Goal: Contribute content: Contribute content

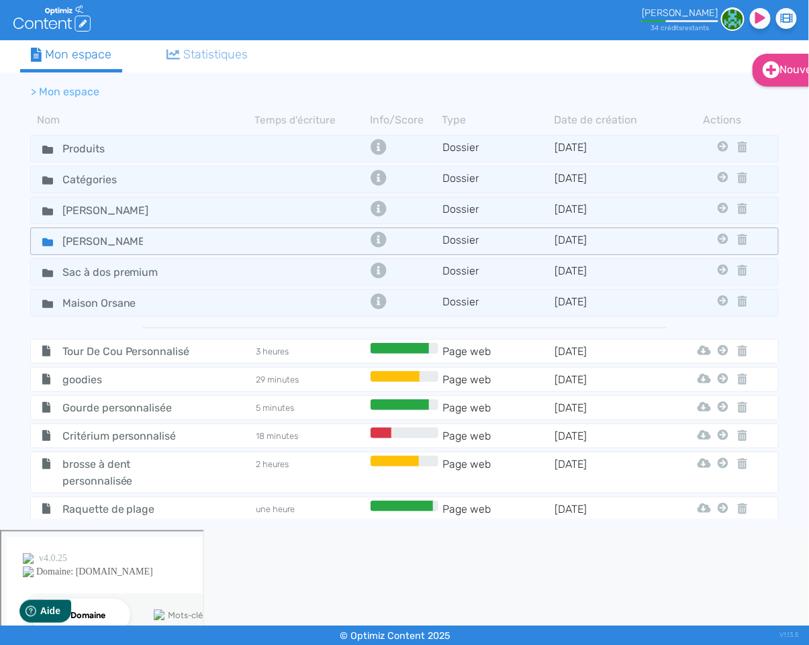
click at [41, 241] on fa-icon at bounding box center [42, 241] width 20 height 19
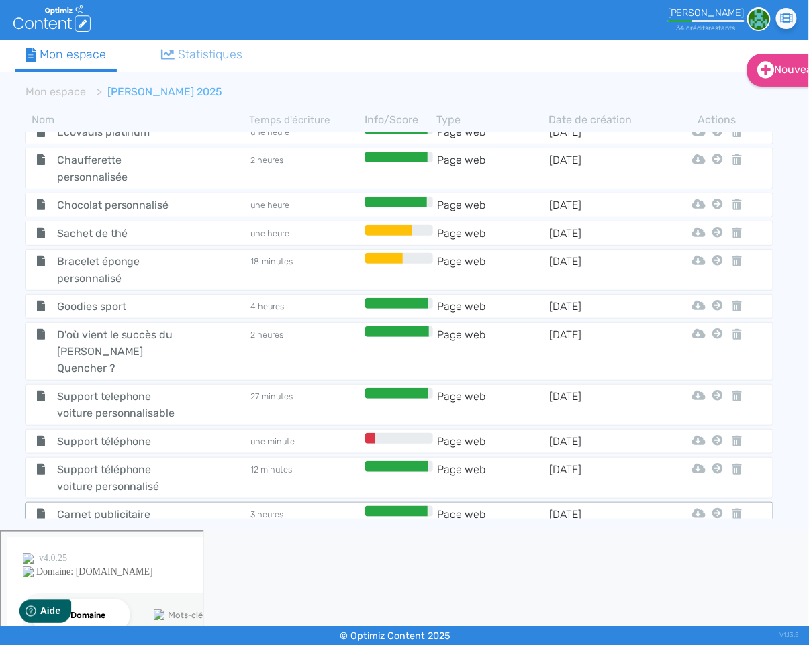
scroll to position [605, 0]
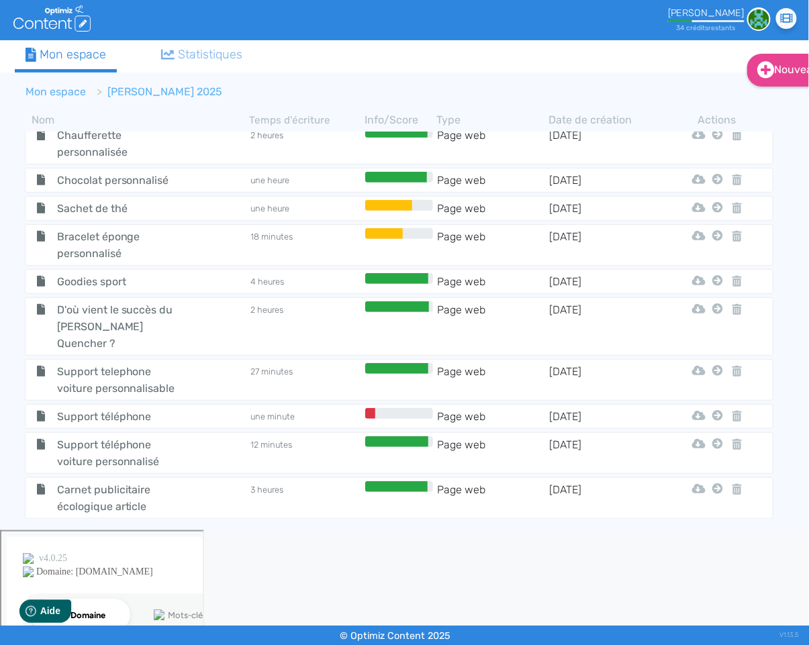
click at [78, 94] on link "Mon espace" at bounding box center [56, 91] width 60 height 13
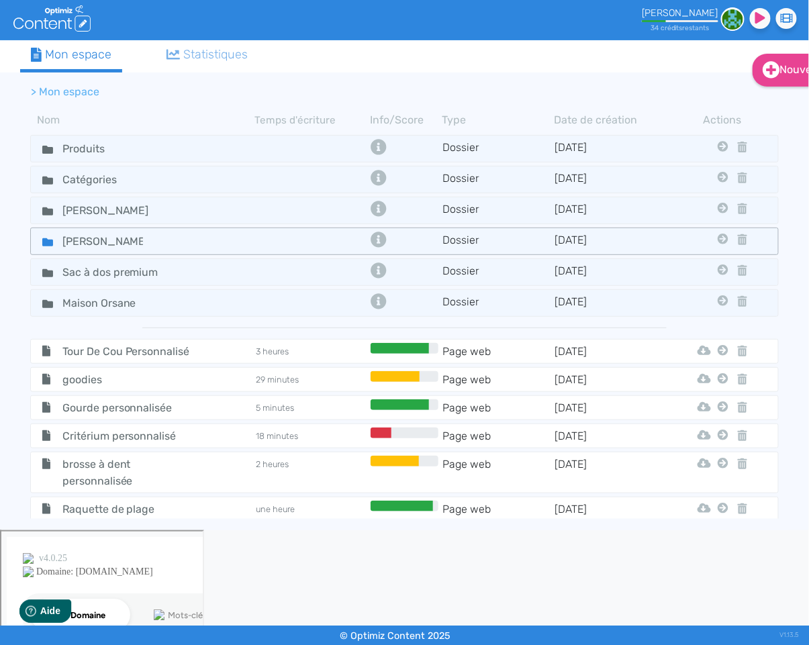
click at [48, 240] on icon at bounding box center [47, 242] width 11 height 8
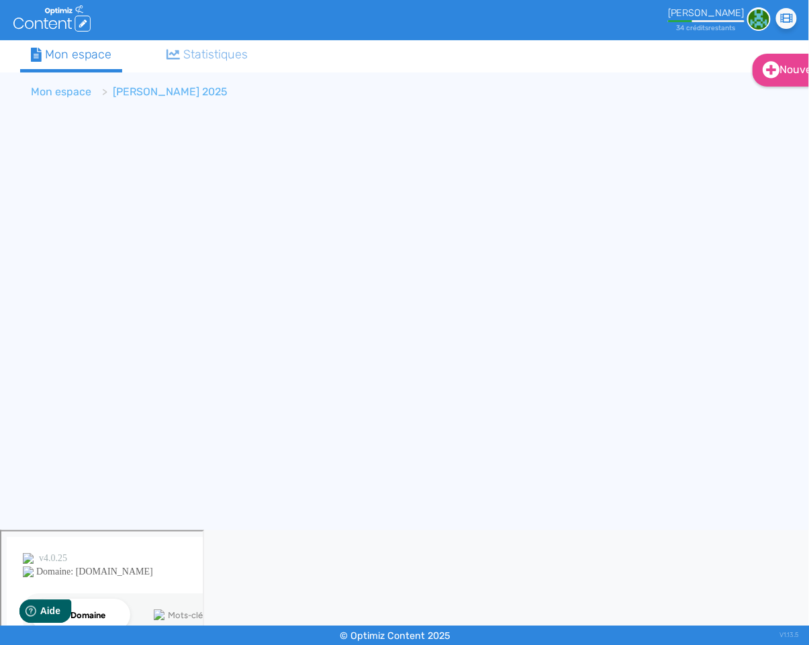
click at [74, 91] on link "Mon espace" at bounding box center [61, 91] width 60 height 13
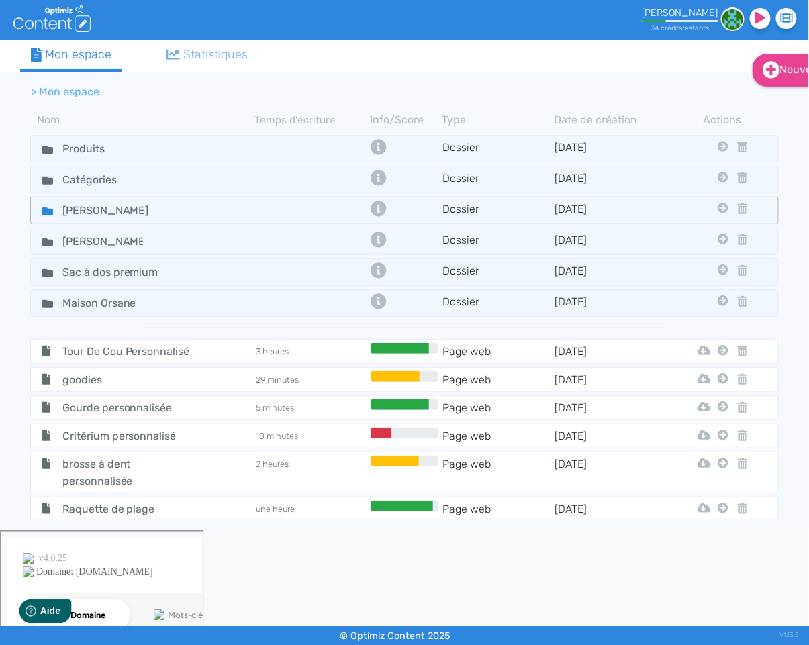
click at [48, 216] on fa-icon at bounding box center [42, 210] width 20 height 19
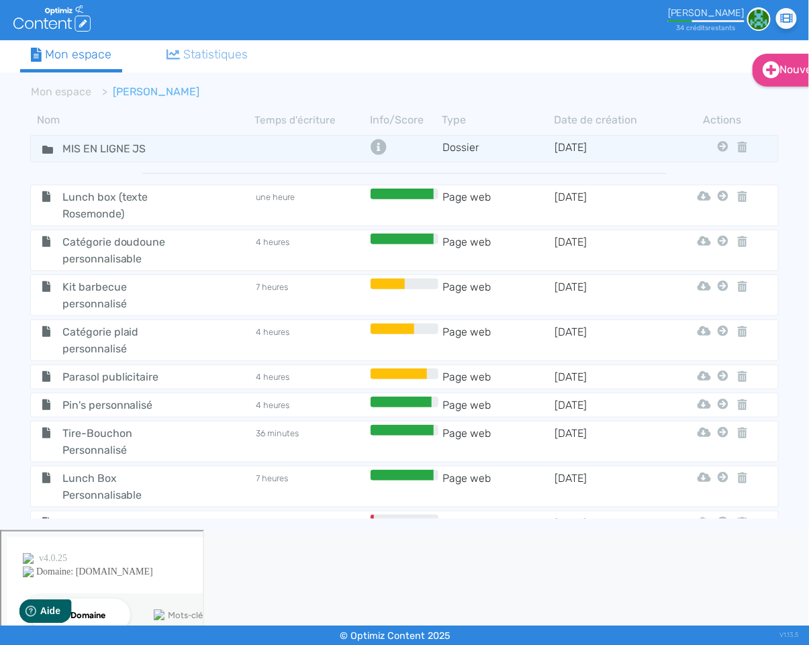
scroll to position [6976, 0]
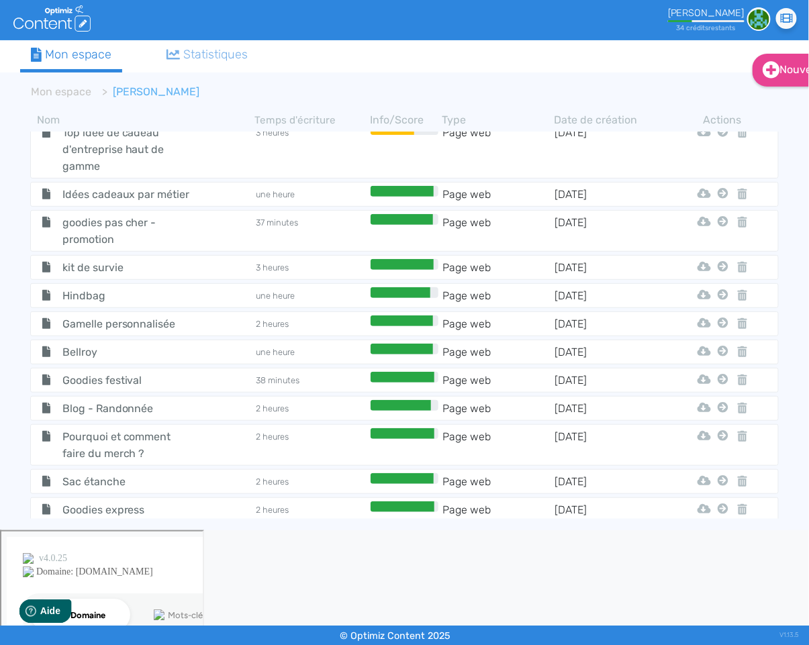
click at [724, 532] on icon at bounding box center [722, 537] width 11 height 11
click at [704, 351] on button "Mon Espace" at bounding box center [725, 357] width 132 height 21
click at [79, 94] on link "Mon espace" at bounding box center [61, 91] width 60 height 13
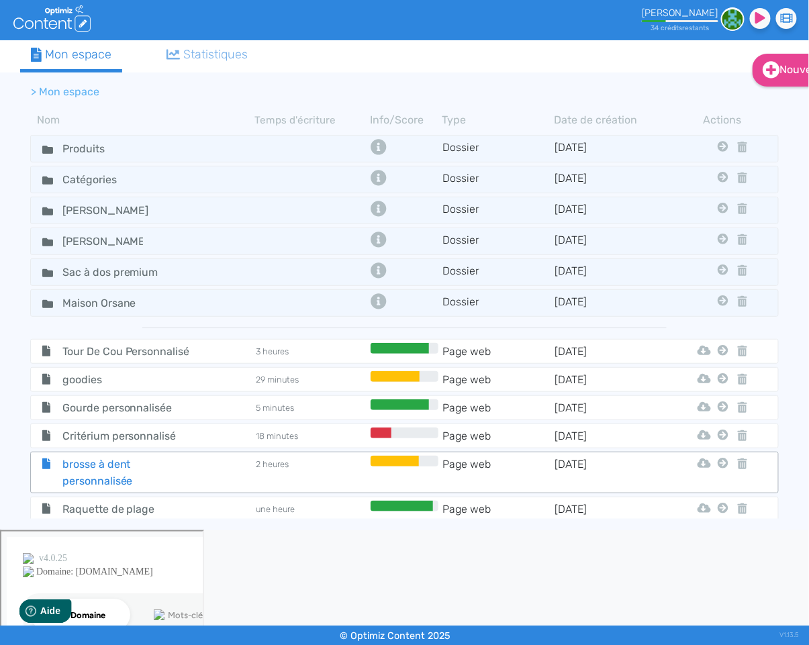
scroll to position [188, 0]
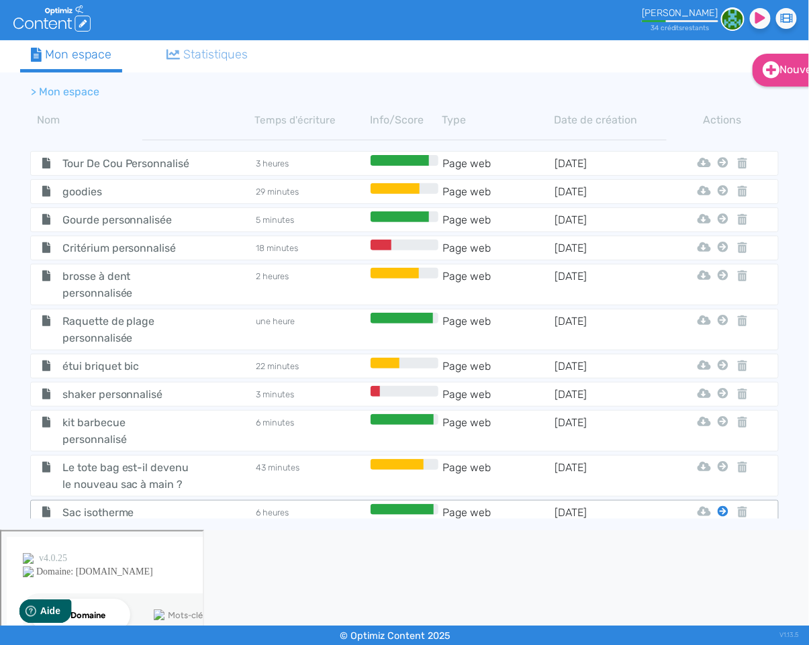
click at [721, 506] on icon at bounding box center [722, 511] width 11 height 11
drag, startPoint x: 726, startPoint y: 504, endPoint x: 719, endPoint y: 502, distance: 7.7
click at [726, 506] on icon at bounding box center [722, 511] width 11 height 11
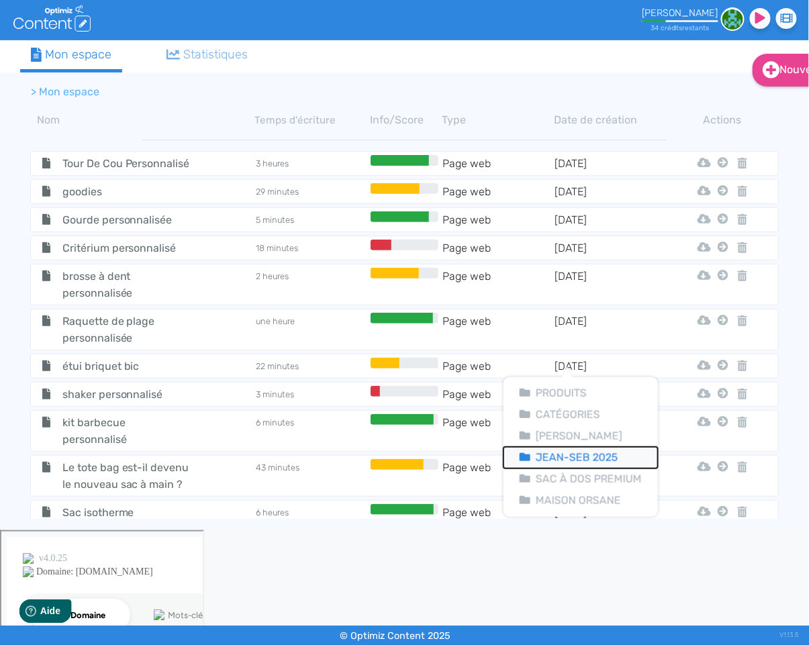
click at [613, 464] on button "Jean-seb 2025" at bounding box center [580, 457] width 154 height 21
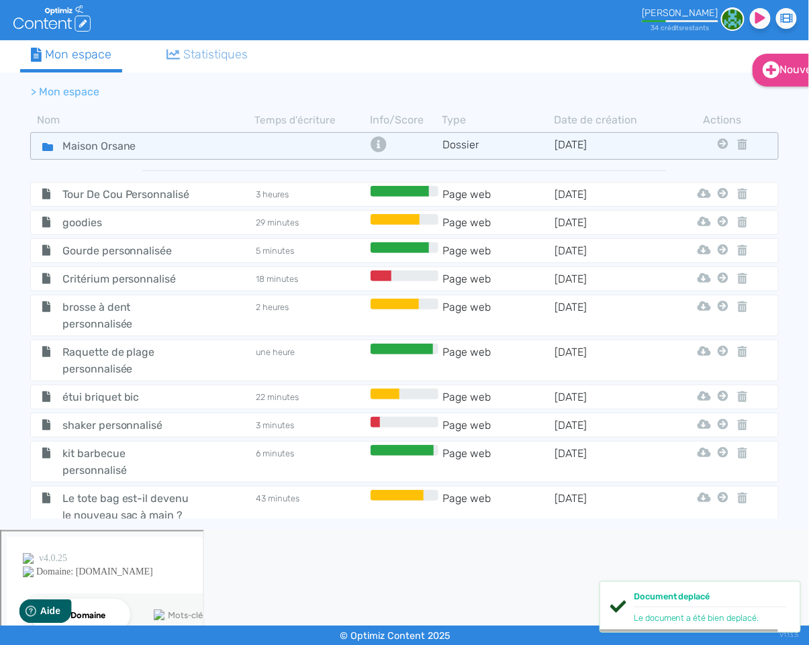
scroll to position [0, 0]
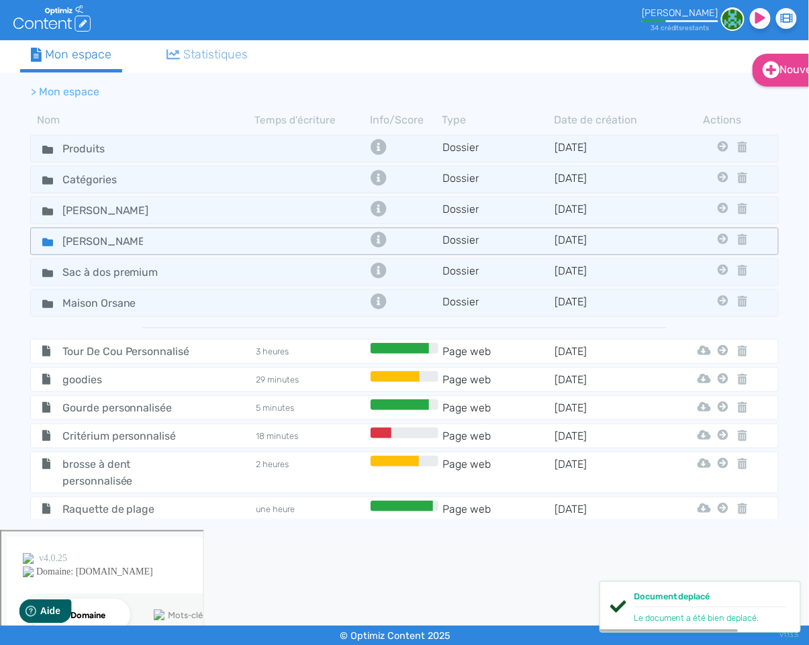
click at [42, 240] on icon at bounding box center [47, 242] width 11 height 8
click at [42, 239] on icon at bounding box center [47, 242] width 11 height 8
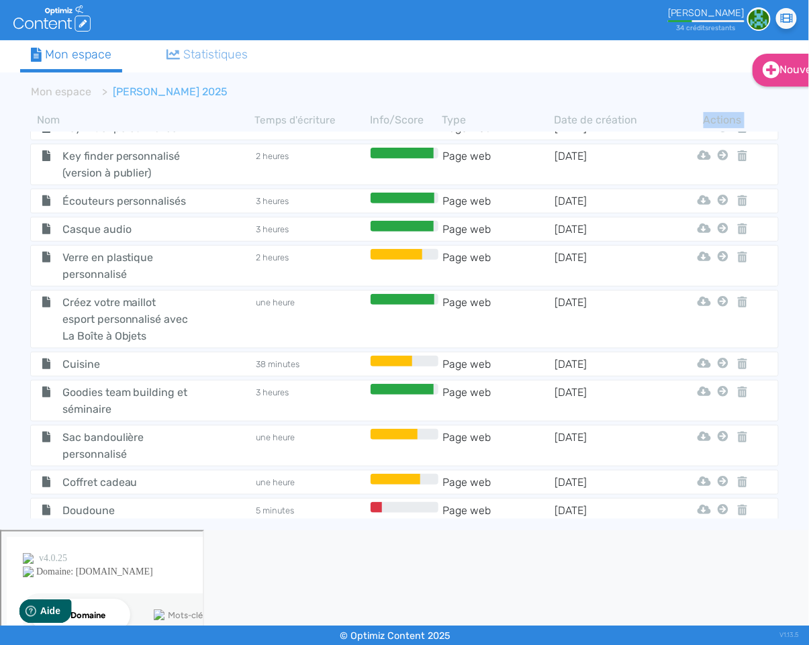
drag, startPoint x: 172, startPoint y: 161, endPoint x: 199, endPoint y: 525, distance: 365.4
click at [199, 525] on div "Nom Temps d'écriture Info/Score Type Date de création Actions Sac isotherme 6 h…" at bounding box center [404, 319] width 789 height 428
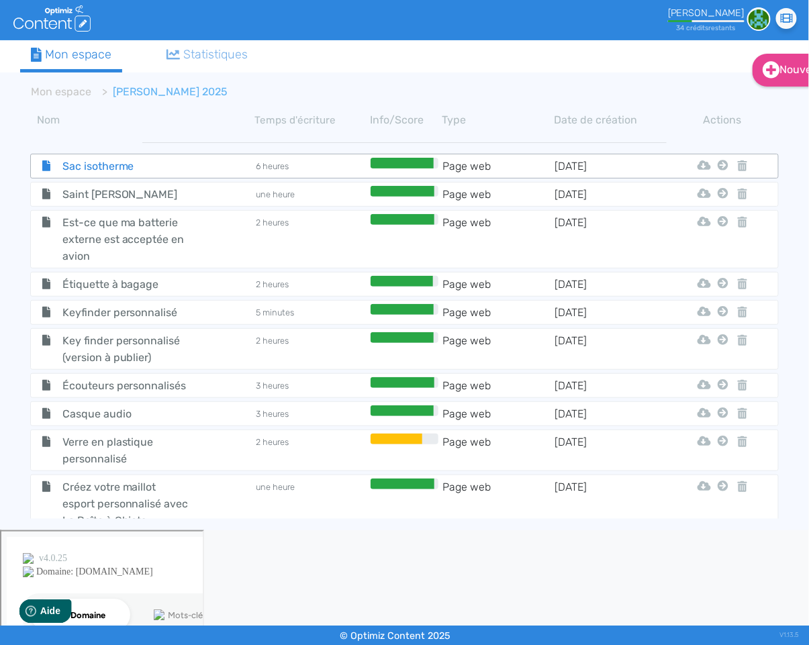
click at [131, 165] on span "Sac isotherme" at bounding box center [126, 166] width 148 height 17
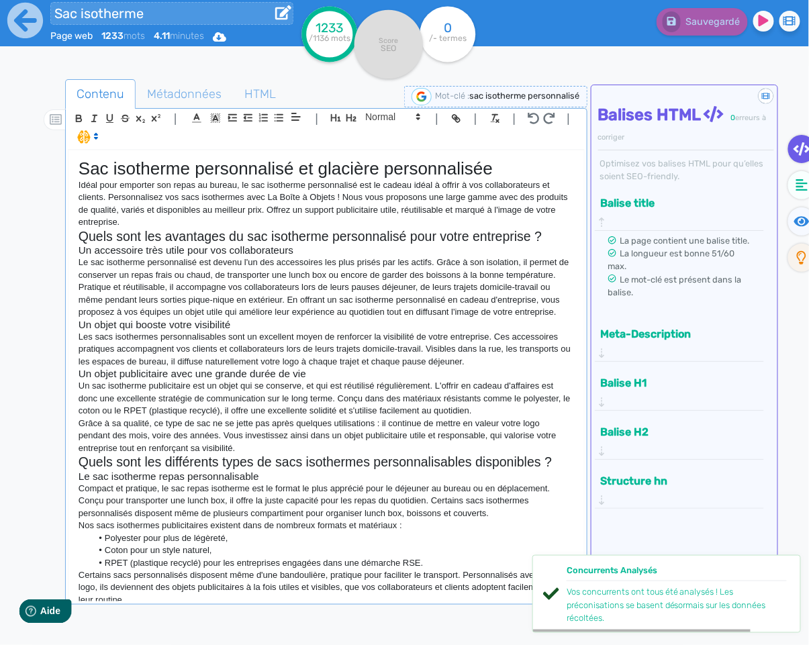
click at [140, 23] on input "Sac isotherme" at bounding box center [171, 13] width 243 height 23
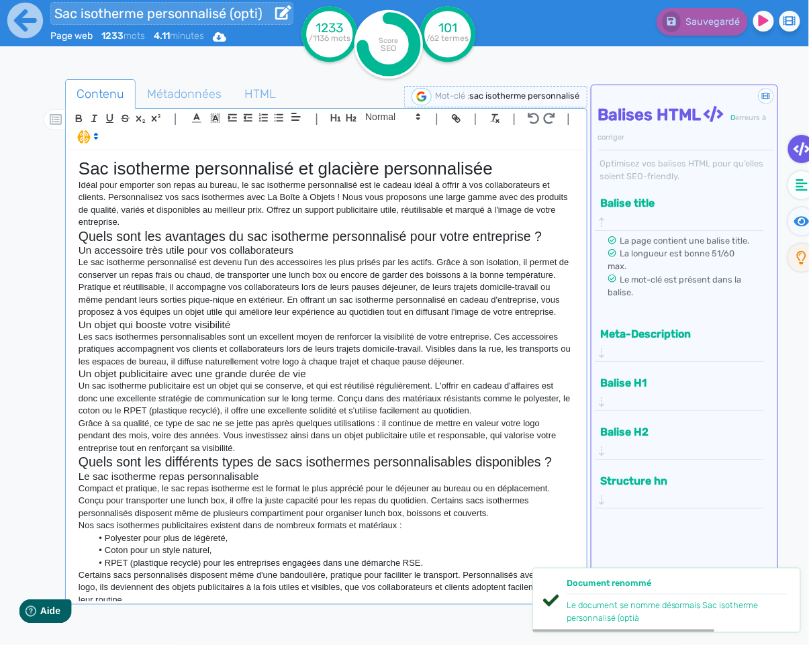
type input "Sac isotherme personnalisé (opti)"
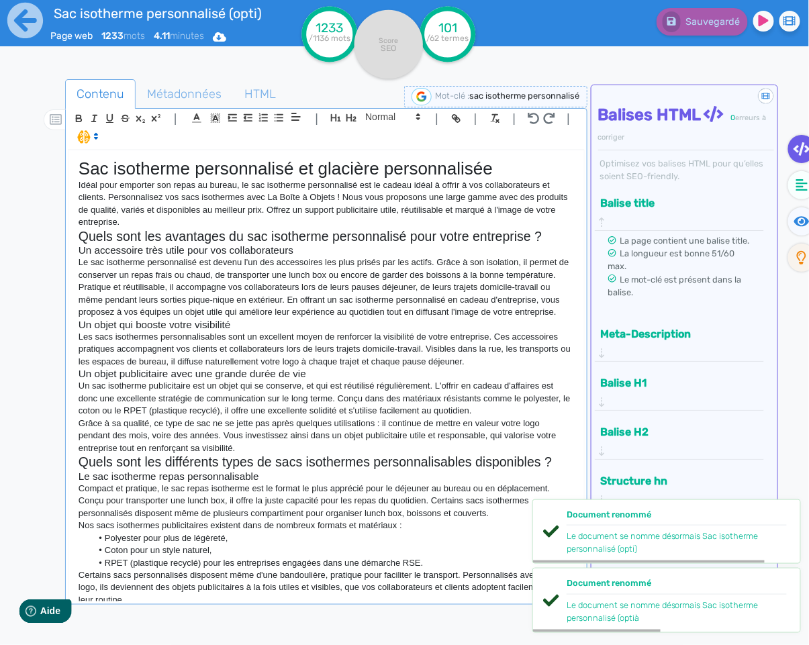
click at [222, 246] on h3 "Un accessoire très utile pour vos collaborateurs" at bounding box center [326, 250] width 495 height 12
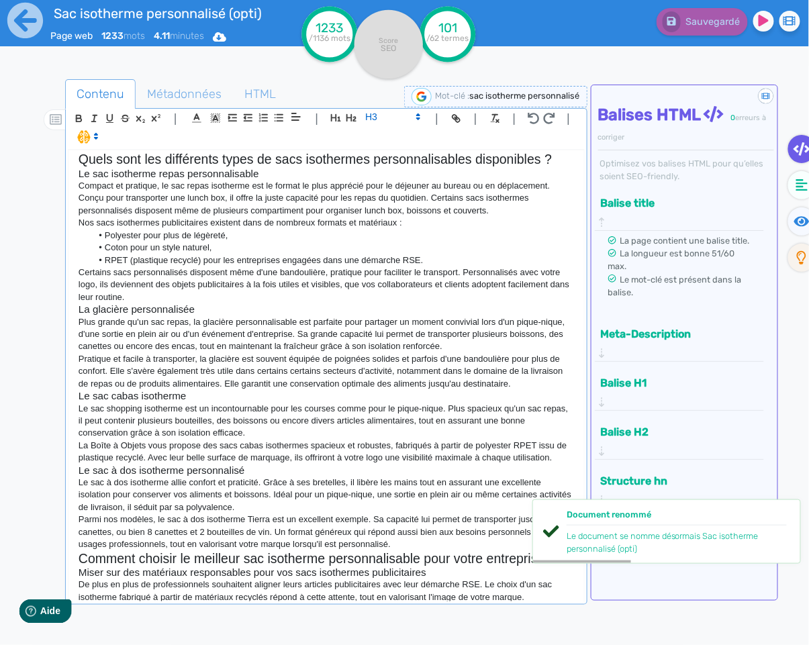
scroll to position [650, 0]
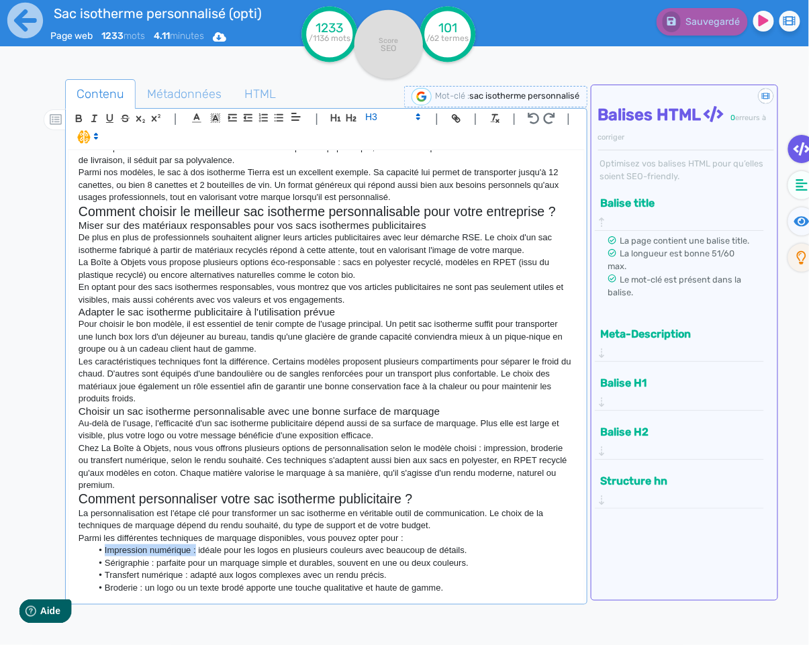
drag, startPoint x: 195, startPoint y: 550, endPoint x: 107, endPoint y: 557, distance: 88.8
click at [99, 552] on li "Impression numérique : idéale pour les logos en plusieurs couleurs avec beaucou…" at bounding box center [332, 550] width 482 height 12
click at [80, 121] on icon "button" at bounding box center [79, 119] width 5 height 3
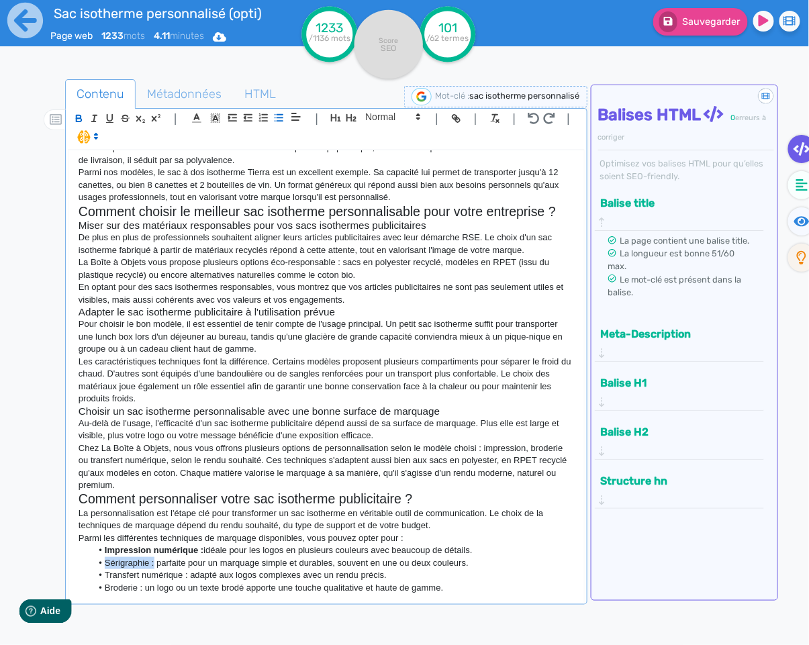
drag, startPoint x: 154, startPoint y: 562, endPoint x: 107, endPoint y: 562, distance: 47.0
click at [105, 562] on li "Sérigraphie : parfaite pour un marquage simple et durables, souvent en une ou d…" at bounding box center [332, 563] width 482 height 12
click at [77, 116] on icon "button" at bounding box center [79, 116] width 5 height 3
drag, startPoint x: 338, startPoint y: 562, endPoint x: 346, endPoint y: 560, distance: 8.5
click at [340, 562] on li "Sérigraphie : parfaite pour un marquage simple et durables, souvent en une ou d…" at bounding box center [332, 563] width 482 height 12
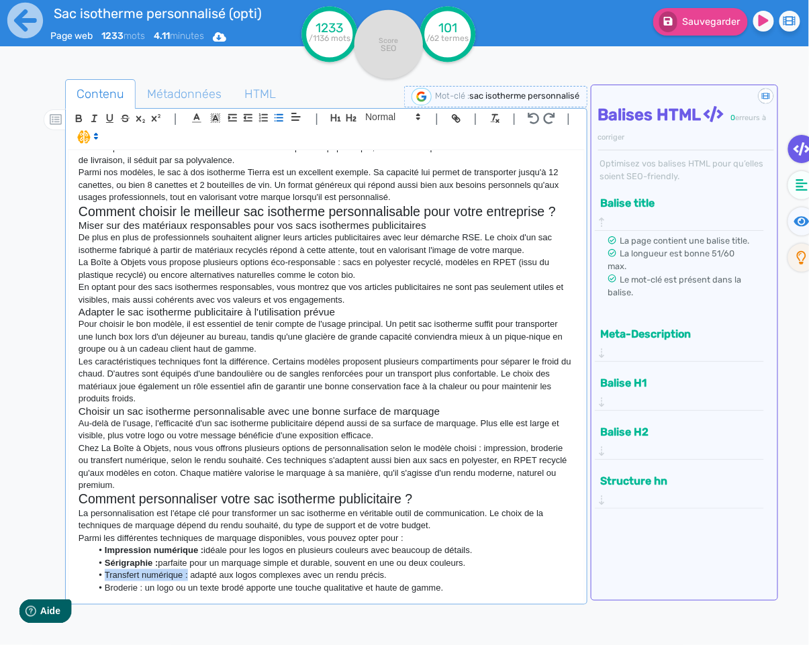
drag, startPoint x: 187, startPoint y: 575, endPoint x: 103, endPoint y: 578, distance: 83.9
click at [103, 579] on li "Transfert numérique : adapté aux logos complexes avec un rendu précis." at bounding box center [332, 575] width 482 height 12
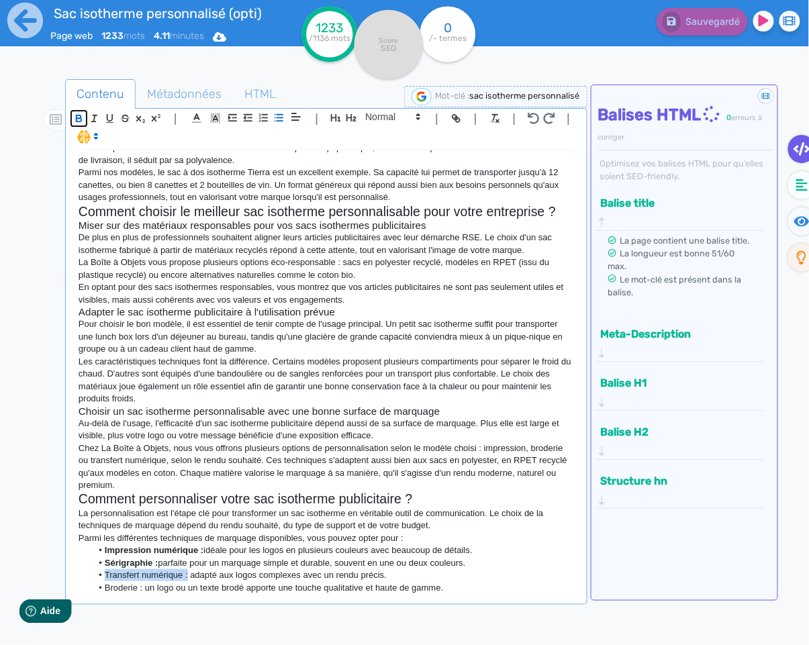
drag, startPoint x: 80, startPoint y: 119, endPoint x: 114, endPoint y: 317, distance: 201.6
click at [80, 119] on icon "button" at bounding box center [79, 119] width 5 height 3
drag, startPoint x: 140, startPoint y: 589, endPoint x: 87, endPoint y: 584, distance: 52.6
click at [86, 587] on ul "Impression numérique : idéale pour les logos en plusieurs couleurs avec beaucou…" at bounding box center [326, 569] width 495 height 50
click at [83, 123] on icon "button" at bounding box center [78, 118] width 11 height 11
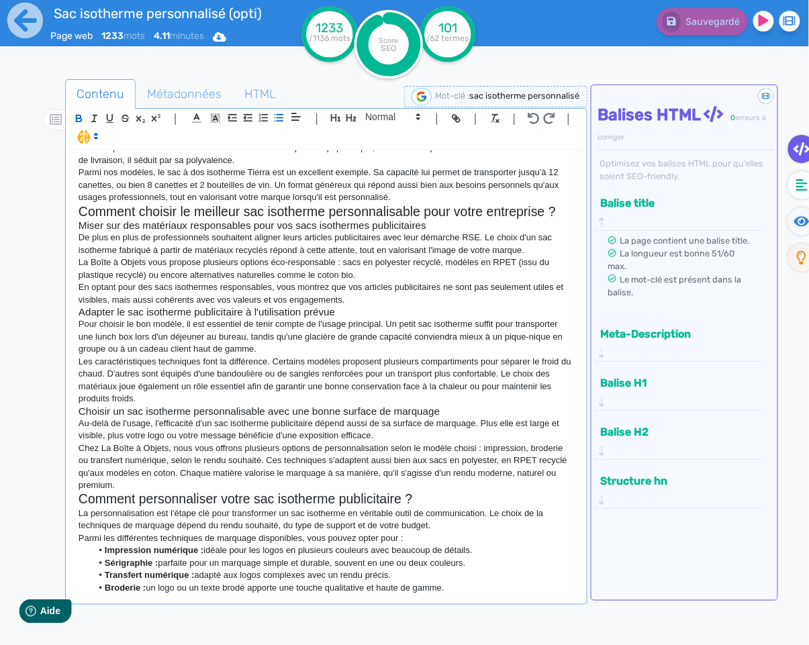
click at [494, 600] on div "Sac isotherme personnalisé et glacière personnalisée Idéal pour emporter son re…" at bounding box center [325, 376] width 515 height 452
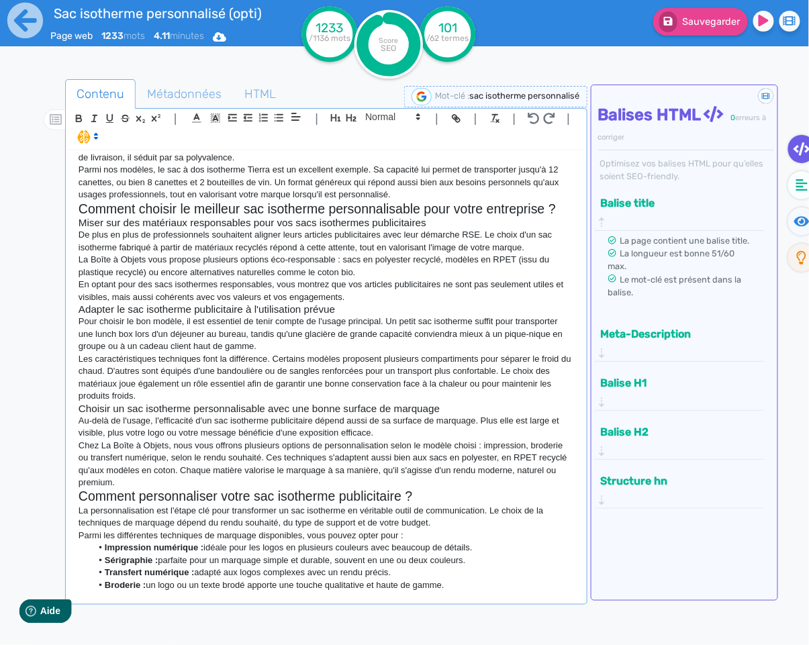
scroll to position [653, 0]
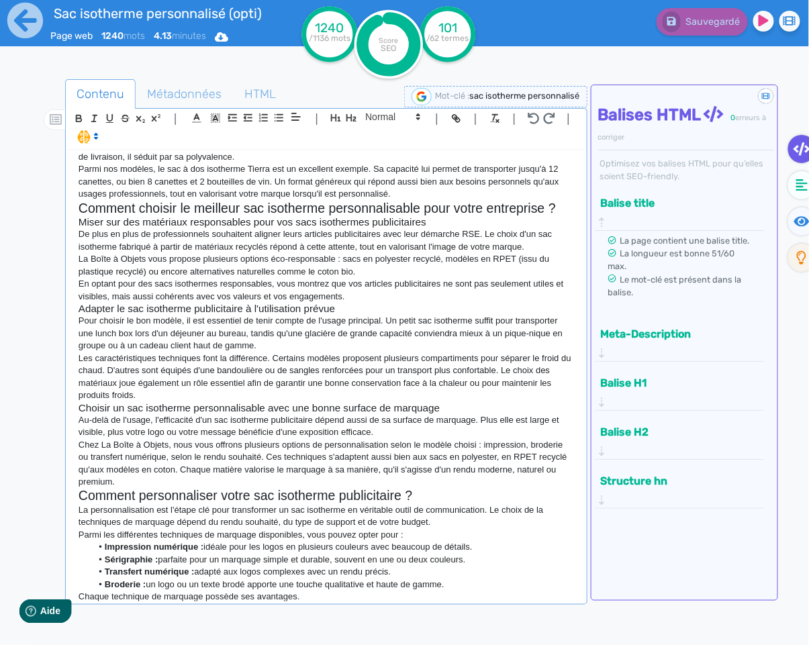
click at [340, 599] on p "Chaque technique de marquage possède ses avantages." at bounding box center [326, 597] width 495 height 12
click at [318, 597] on p "Chaque technique de marquage possède ses avantages." at bounding box center [326, 597] width 495 height 12
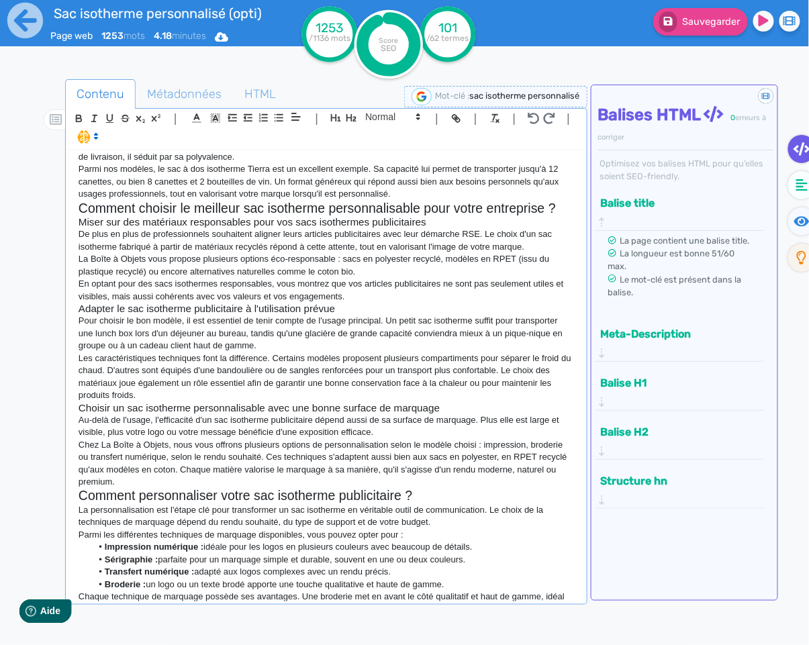
scroll to position [665, 0]
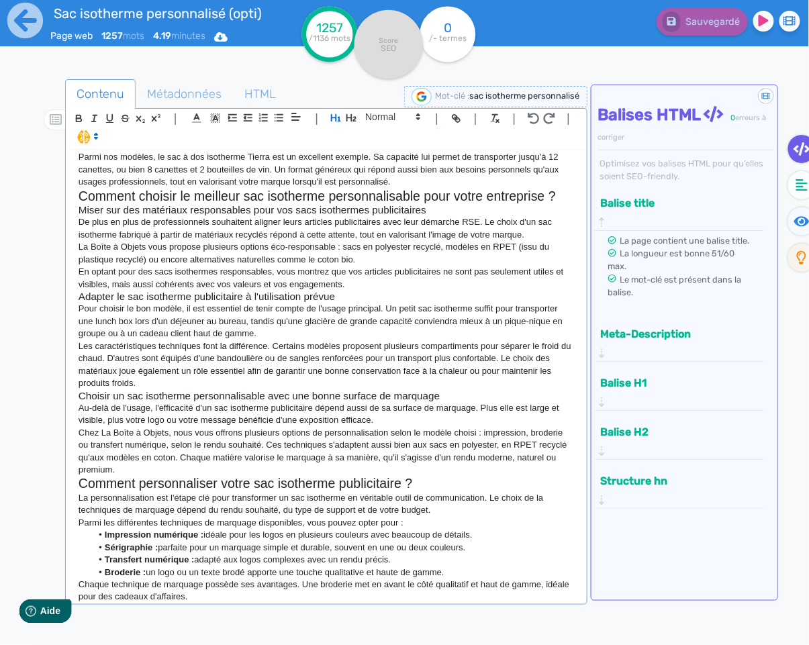
click at [146, 601] on p "Chaque technique de marquage possède ses avantages. Une broderie met en avant l…" at bounding box center [326, 591] width 495 height 25
click at [134, 601] on p "Chaque technique de marquage possède ses avantages. Une broderie met en avant l…" at bounding box center [326, 591] width 495 height 25
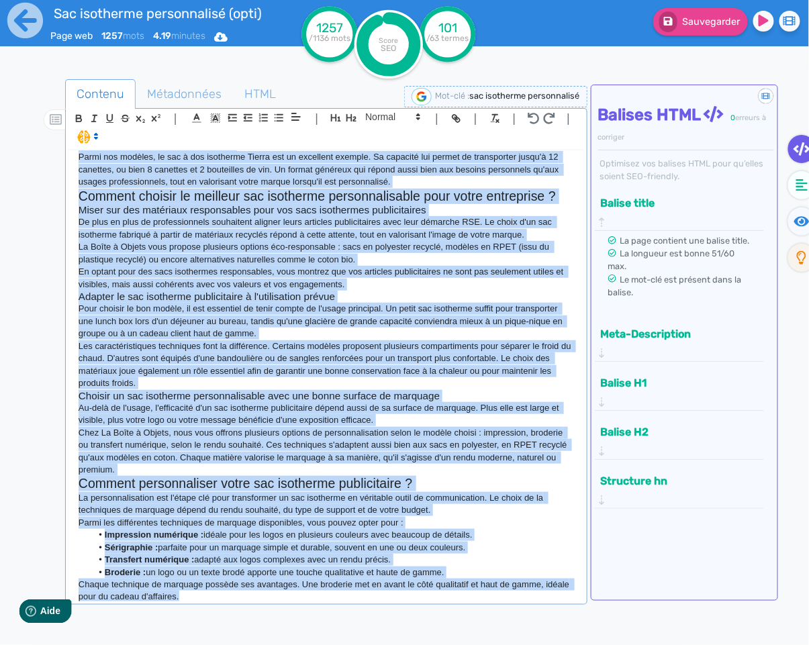
copy div "Sac isotherme personnalisé et glacière personnalisée Idéal pour emporter son re…"
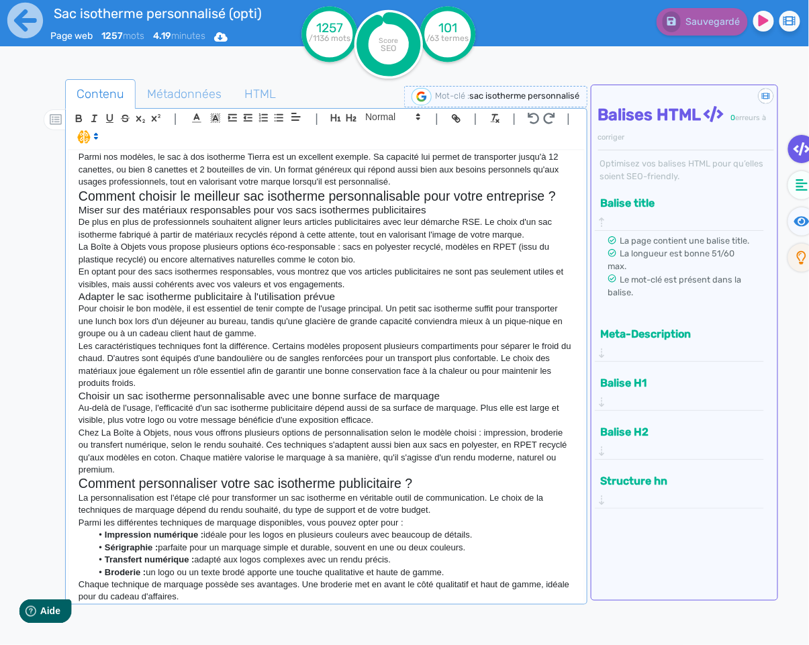
scroll to position [674, 0]
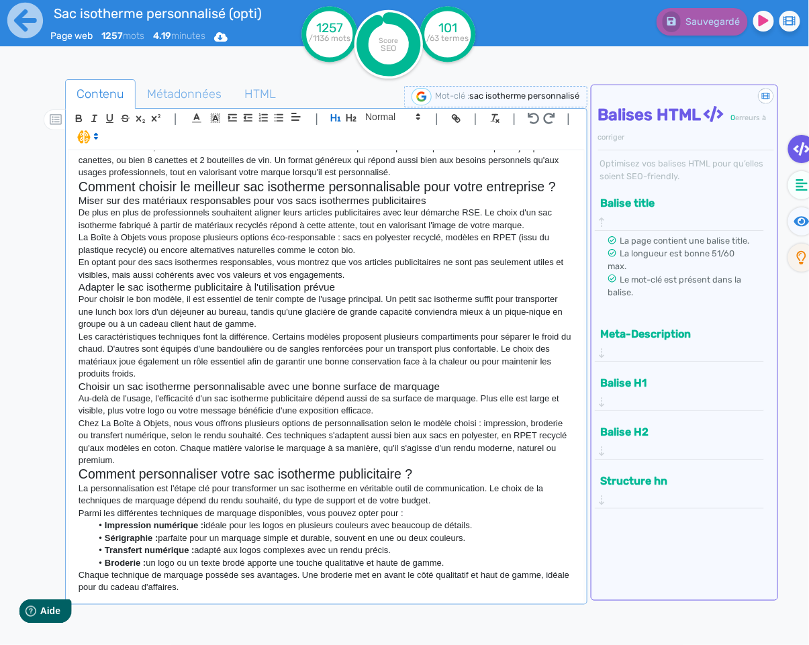
click at [242, 595] on div "Sac isotherme personnalisé et glacière personnalisée Idéal pour emporter son re…" at bounding box center [325, 376] width 515 height 452
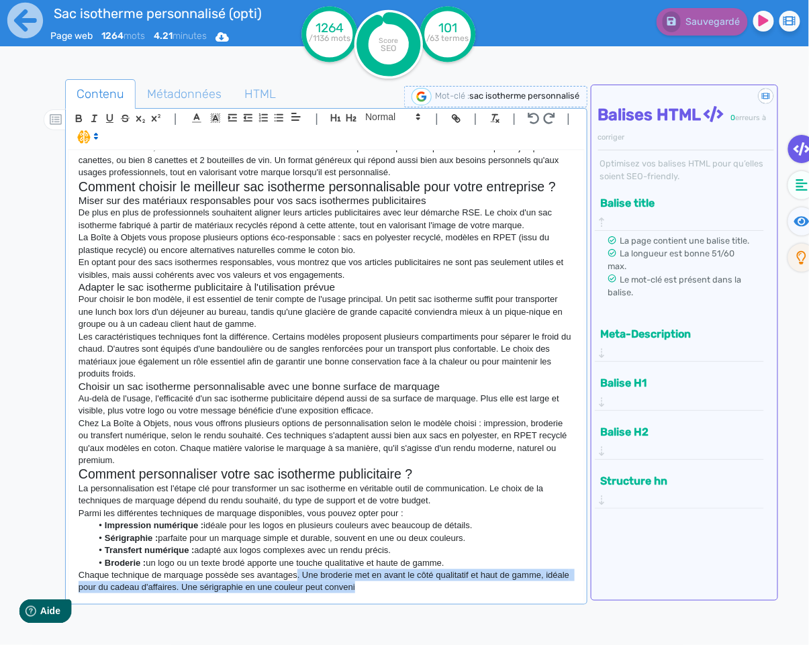
drag, startPoint x: 399, startPoint y: 589, endPoint x: 301, endPoint y: 569, distance: 100.7
click at [301, 569] on p "Chaque technique de marquage possède ses avantages. Une broderie met en avant l…" at bounding box center [326, 581] width 495 height 25
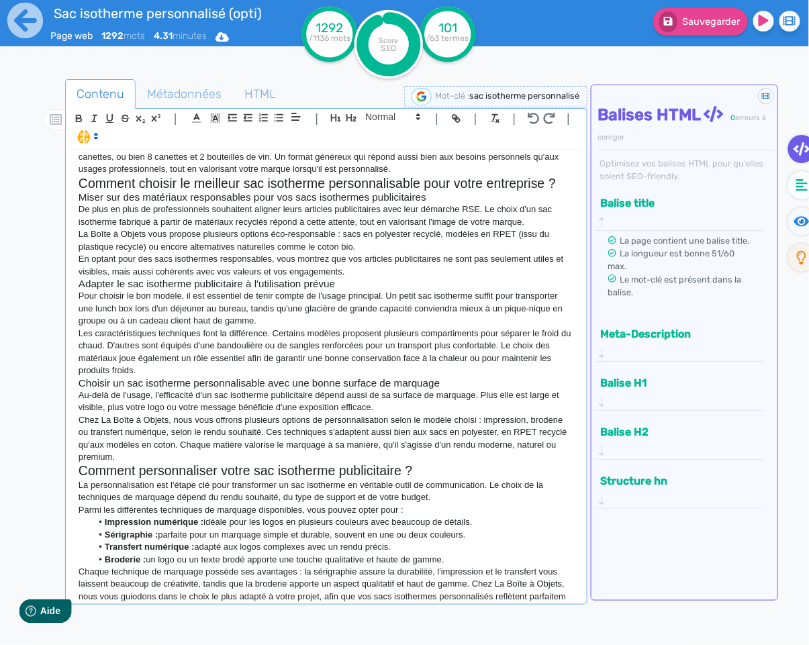
scroll to position [690, 0]
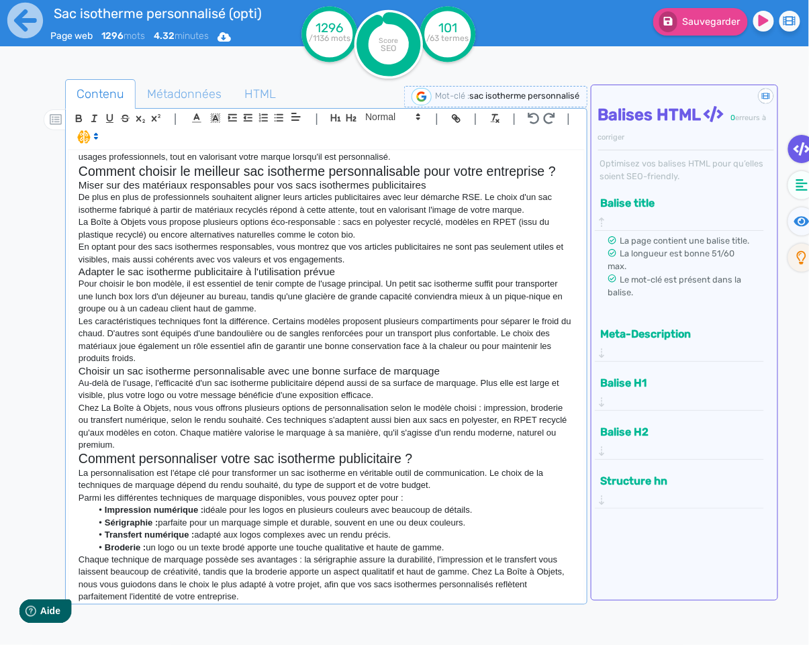
click at [136, 582] on p "Chaque technique de marquage possède ses avantages : la sérigraphie assure la d…" at bounding box center [326, 579] width 495 height 50
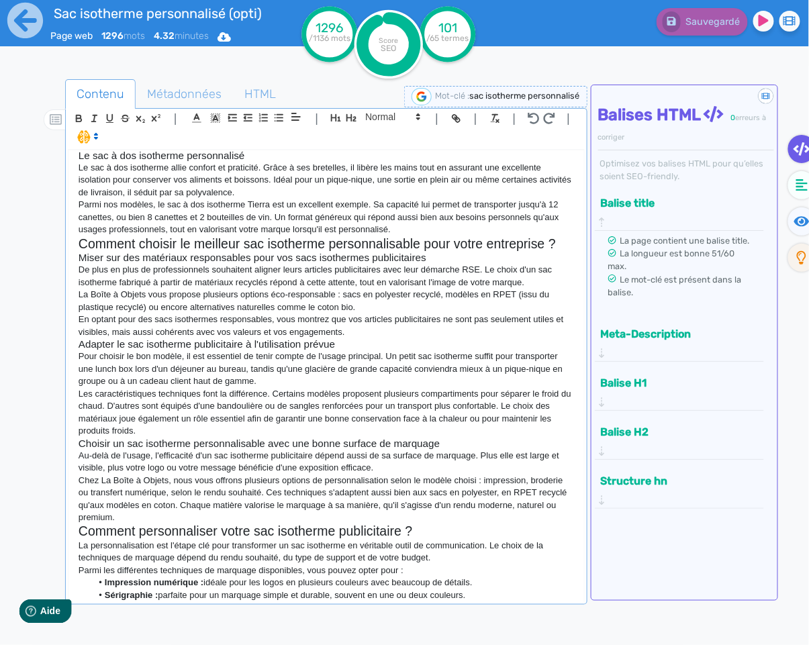
scroll to position [699, 0]
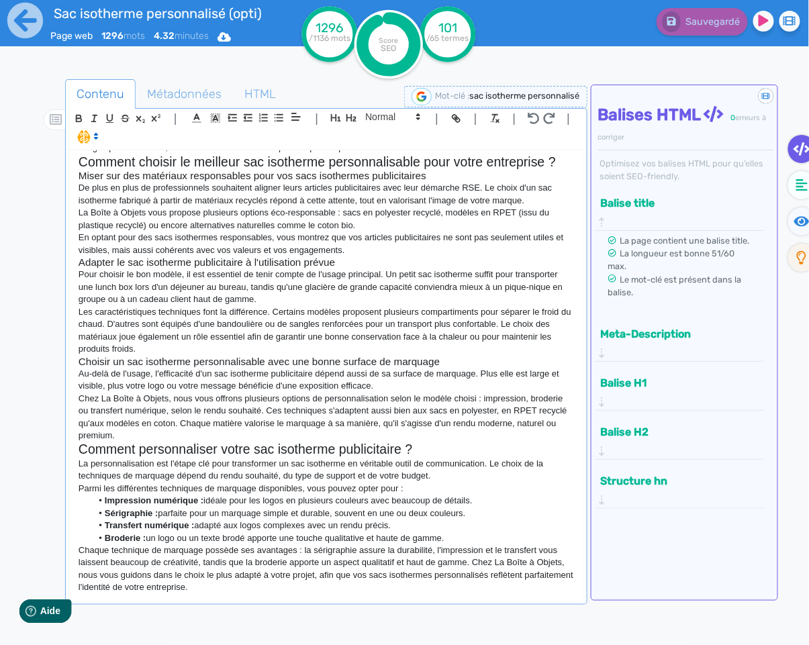
click at [269, 591] on p "Chaque technique de marquage possède ses avantages : la sérigraphie assure la d…" at bounding box center [326, 569] width 495 height 50
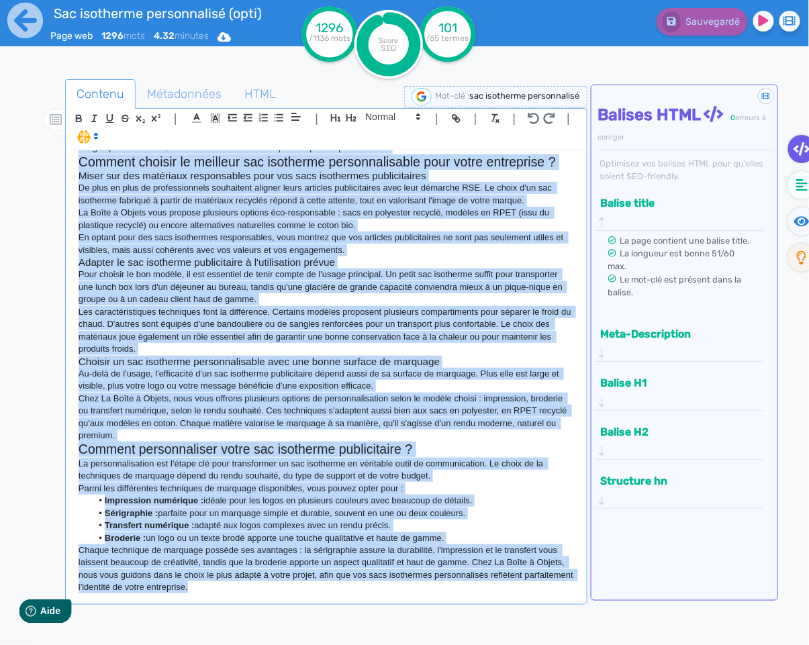
copy div "Sac isotherme personnalisé et glacière personnalisée Idéal pour emporter son re…"
click at [312, 230] on p "La Boîte à Objets vous propose plusieurs options éco-responsable : sacs en poly…" at bounding box center [326, 219] width 495 height 25
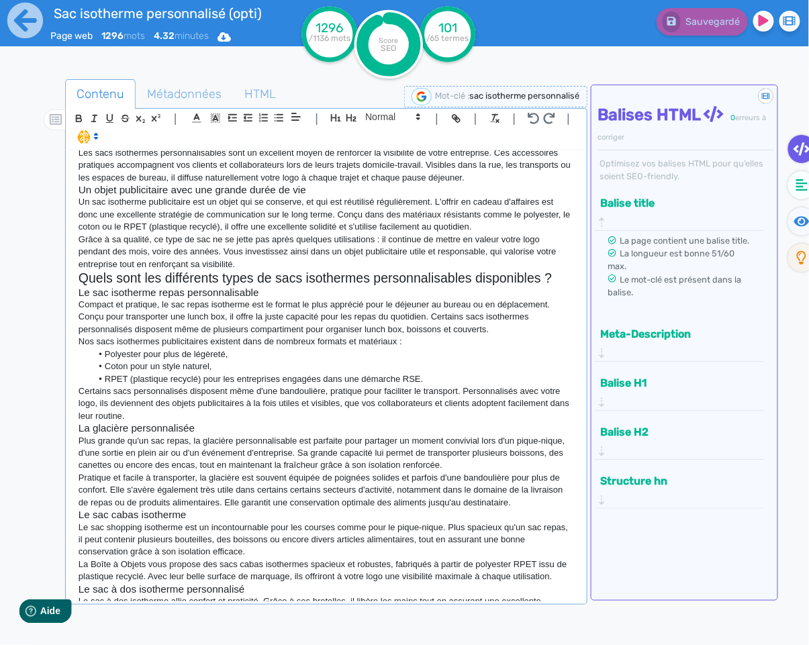
scroll to position [0, 0]
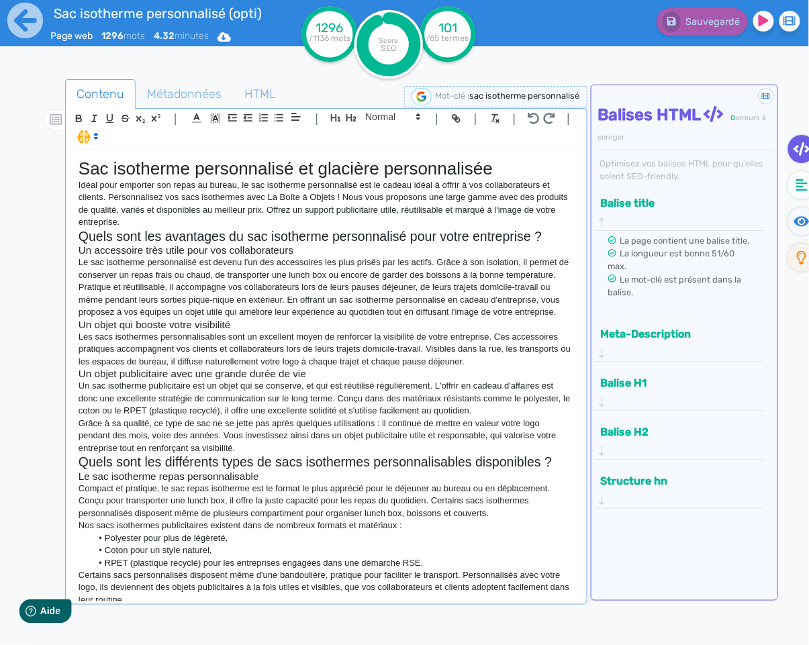
click at [529, 263] on p "Le sac isotherme personnalisé est devenu l'un des accessoires les plus prisés p…" at bounding box center [326, 268] width 495 height 25
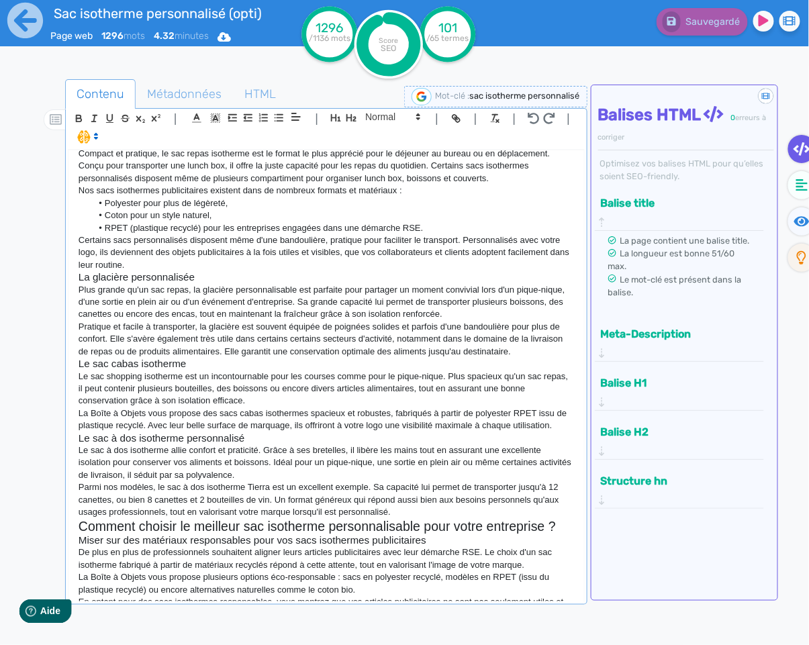
click at [142, 379] on p "Le sac shopping isotherme est un incontournable pour les courses comme pour le …" at bounding box center [326, 388] width 495 height 37
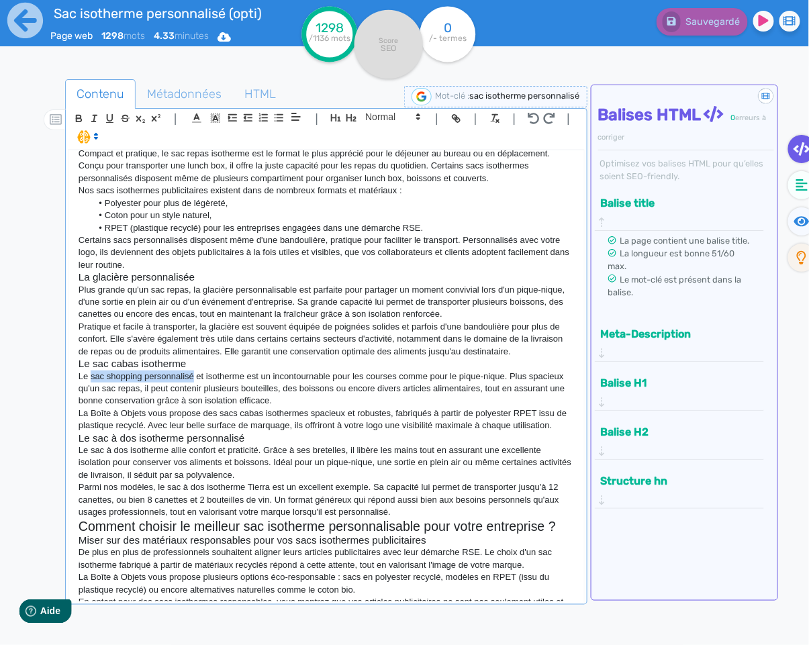
drag, startPoint x: 196, startPoint y: 377, endPoint x: 72, endPoint y: 372, distance: 123.6
click at [92, 375] on p "Le sac shopping personnalisé et isotherme est un incontournable pour les course…" at bounding box center [326, 388] width 495 height 37
click at [456, 120] on icon "button" at bounding box center [458, 119] width 5 height 5
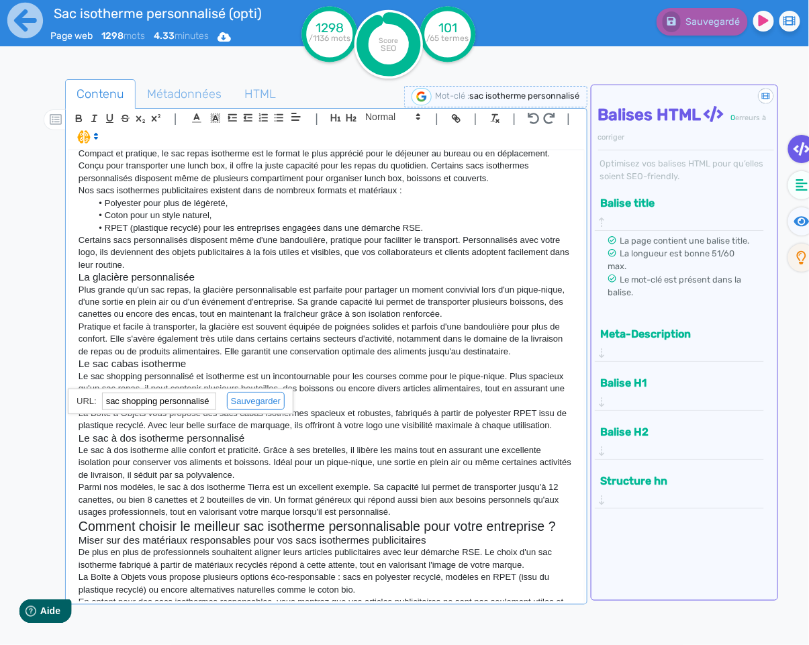
paste input "https://www.laboiteaobjets.com/sacs/sacs-publicitaires/sacs-shopping.html"
click at [252, 399] on link at bounding box center [250, 401] width 68 height 10
click at [267, 413] on p "La Boîte à Objets vous propose des sacs cabas isothermes spacieux et robustes, …" at bounding box center [326, 419] width 495 height 25
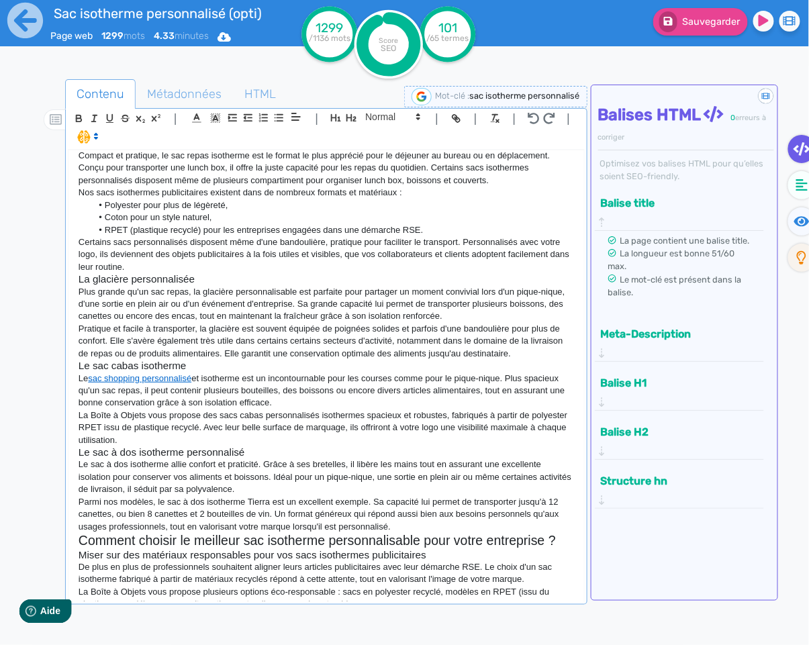
scroll to position [333, 0]
click at [368, 415] on p "La Boîte à Objets vous propose des sacs cabas personnalisés isothermes spacieux…" at bounding box center [326, 427] width 495 height 37
drag, startPoint x: 321, startPoint y: 415, endPoint x: 225, endPoint y: 417, distance: 96.7
click at [226, 417] on p "La Boîte à Objets vous propose des sacs cabas personnalisés isothermes, spacieu…" at bounding box center [326, 427] width 495 height 37
drag, startPoint x: 448, startPoint y: 116, endPoint x: 460, endPoint y: 190, distance: 74.7
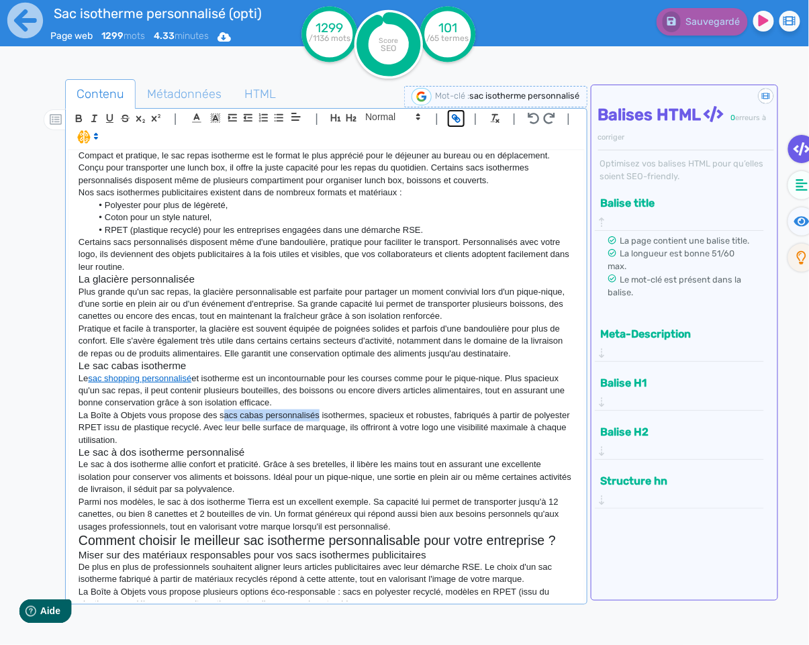
click at [450, 116] on icon "button" at bounding box center [455, 118] width 11 height 11
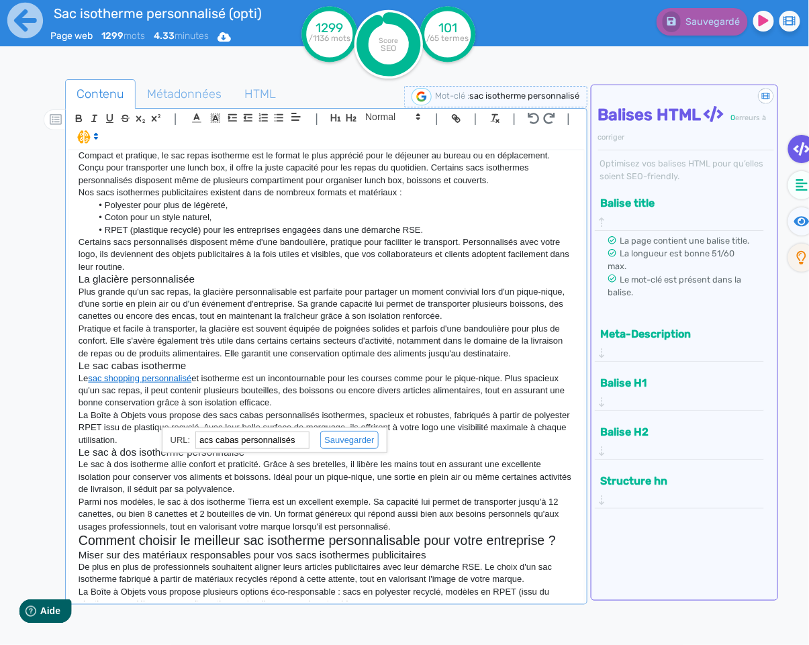
paste input "https://www.laboiteaobjets.com/sacs/sacs-publicitaires/sac-cabas-personnalise.h…"
click at [346, 444] on link at bounding box center [343, 440] width 68 height 10
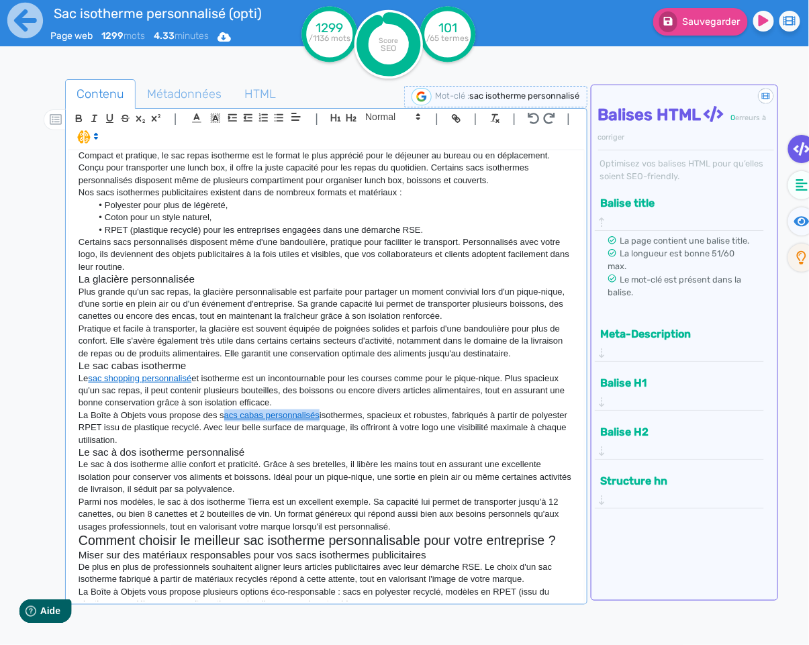
scroll to position [333, 0]
click at [387, 405] on p "Le sac shopping personnalisé et isotherme est un incontournable pour les course…" at bounding box center [326, 390] width 495 height 37
click at [528, 121] on icon "button" at bounding box center [534, 118] width 12 height 11
drag, startPoint x: 321, startPoint y: 413, endPoint x: 221, endPoint y: 417, distance: 100.1
click at [221, 417] on p "La Boîte à Objets vous propose des sacs cabas personnalisés isothermes, spacieu…" at bounding box center [326, 427] width 495 height 37
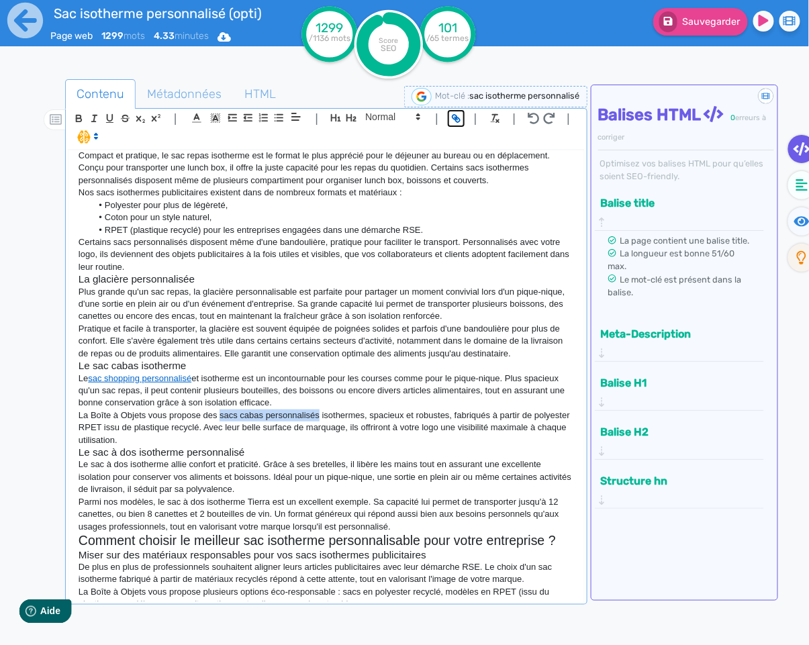
click at [456, 119] on icon "button" at bounding box center [458, 119] width 5 height 5
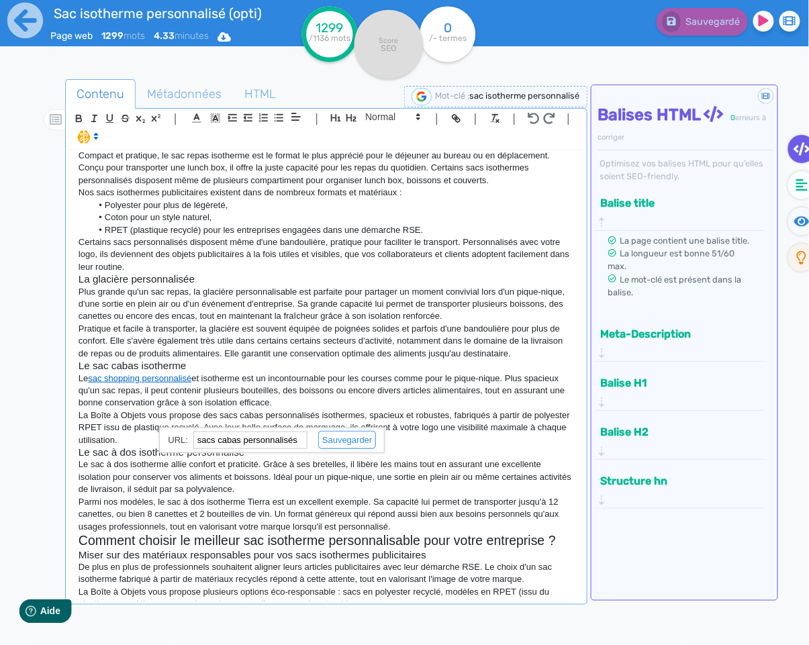
paste input "https://www.laboiteaobjets.com/sacs/sacs-publicitaires/sac-cabas-personnalise.h…"
type input "https://www.laboiteaobjets.com/sacs/sacs-publicitaires/sac-cabas-personnalise.h…"
click at [358, 441] on link at bounding box center [341, 440] width 68 height 10
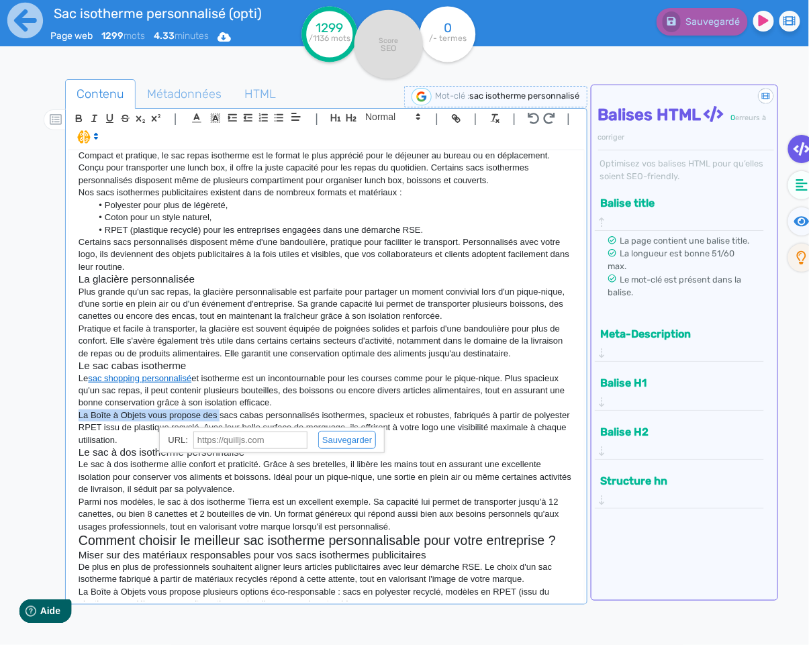
scroll to position [333, 0]
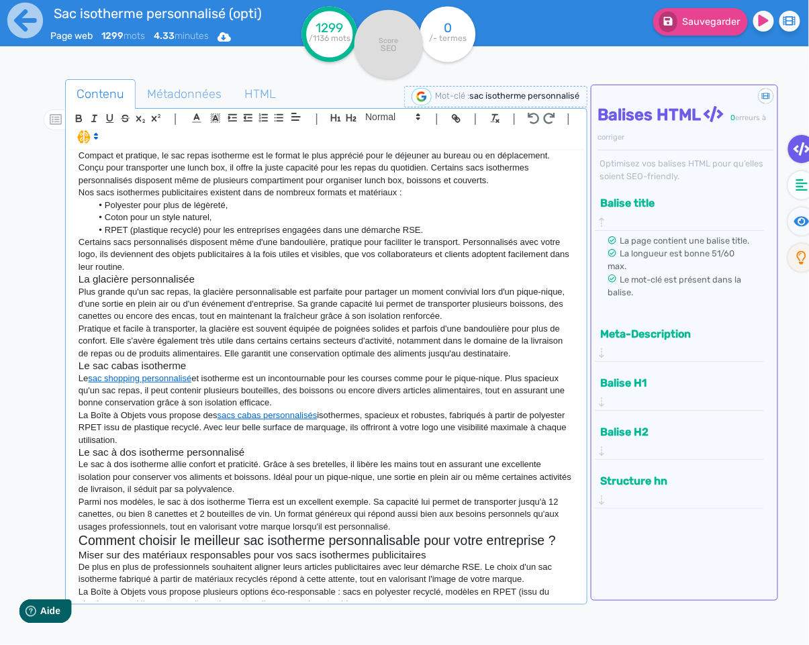
click at [296, 474] on p "Le sac à dos isotherme allie confort et praticité. Grâce à ses bretelles, il li…" at bounding box center [326, 476] width 495 height 37
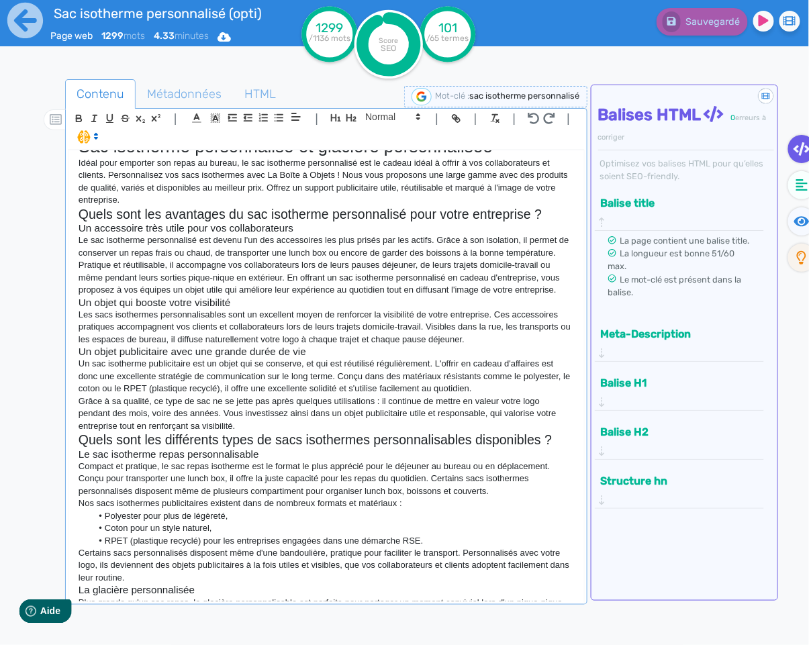
scroll to position [0, 0]
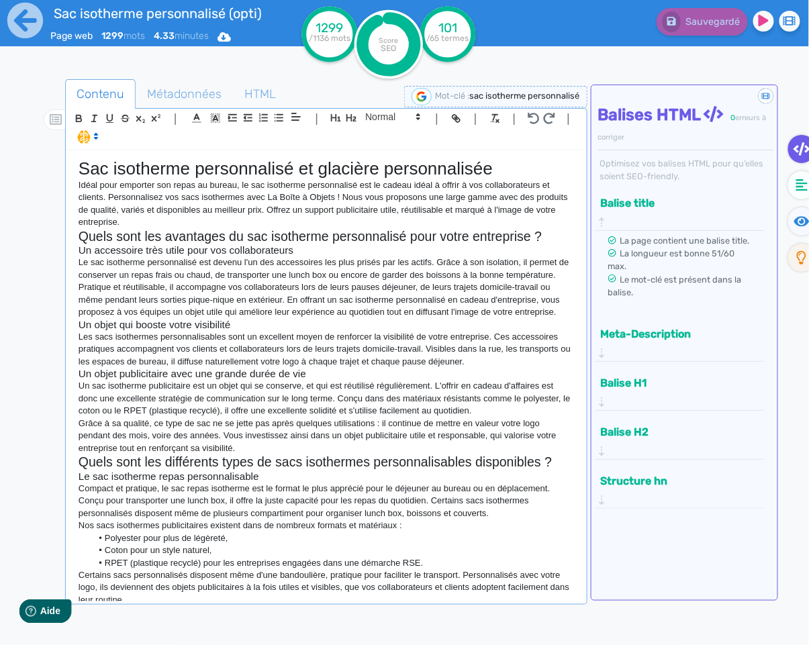
click at [513, 365] on p "Les sacs isothermes personnalisables sont un excellent moyen de renforcer la vi…" at bounding box center [326, 349] width 495 height 37
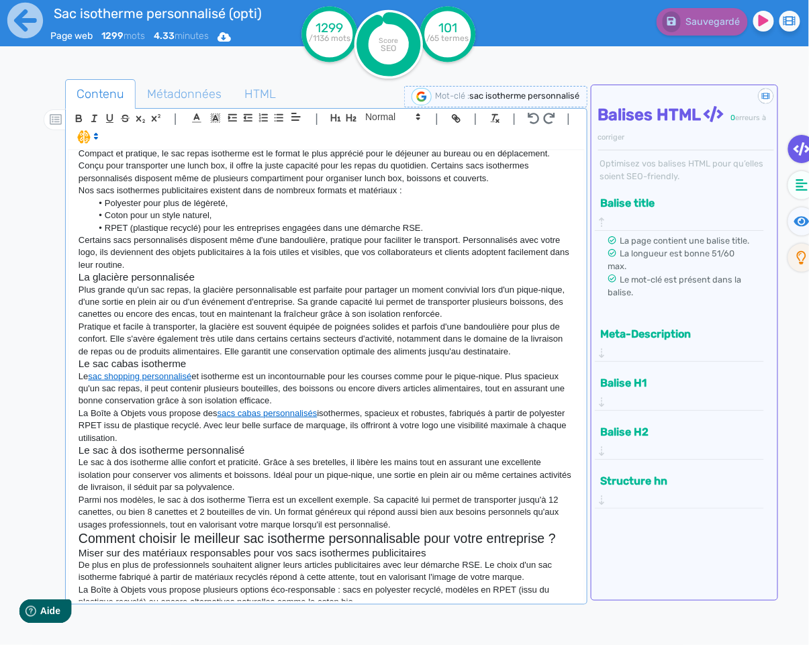
click at [146, 389] on p "Le sac shopping personnalisé et isotherme est un incontournable pour les course…" at bounding box center [326, 388] width 495 height 37
click at [149, 389] on p "Le sac shopping personnalisé et isotherme est un incontournable pour les course…" at bounding box center [326, 388] width 495 height 37
click at [213, 388] on p "Le sac shopping personnalisé et isotherme est un incontournable pour les course…" at bounding box center [326, 388] width 495 height 37
click at [270, 387] on p "Le sac shopping personnalisé et isotherme est un incontournable pour les course…" at bounding box center [326, 388] width 495 height 37
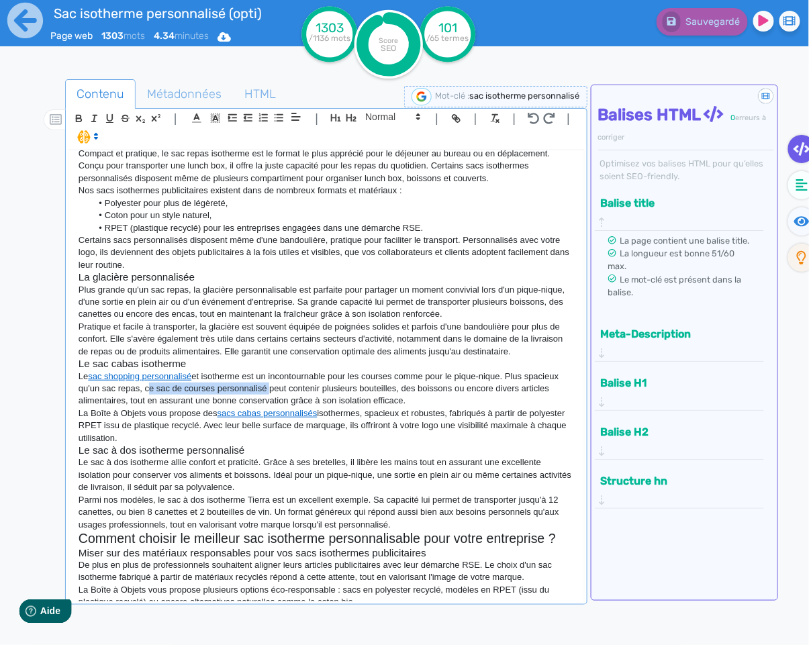
drag, startPoint x: 270, startPoint y: 387, endPoint x: 147, endPoint y: 389, distance: 123.5
click at [146, 389] on p "Le sac shopping personnalisé et isotherme est un incontournable pour les course…" at bounding box center [326, 388] width 495 height 37
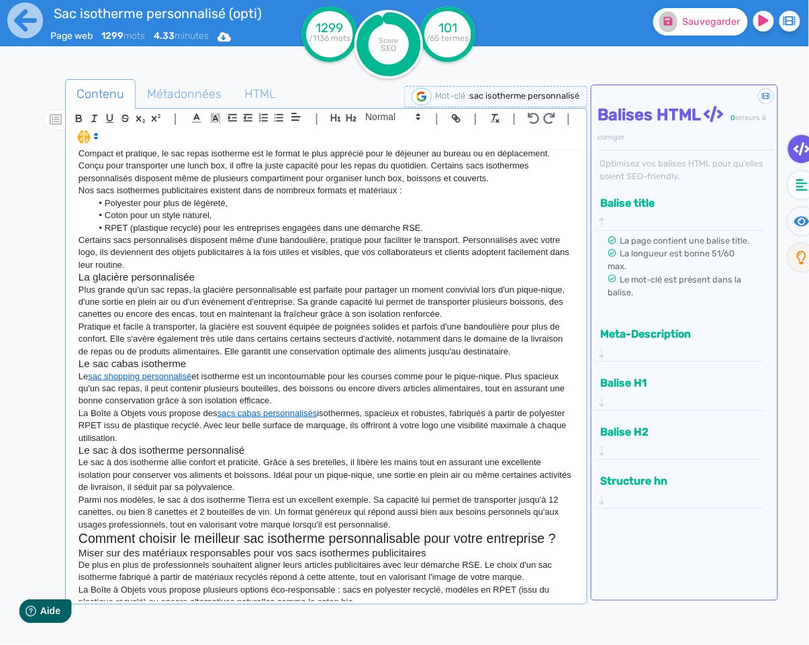
click at [678, 15] on button "Sauvegarder" at bounding box center [700, 22] width 95 height 28
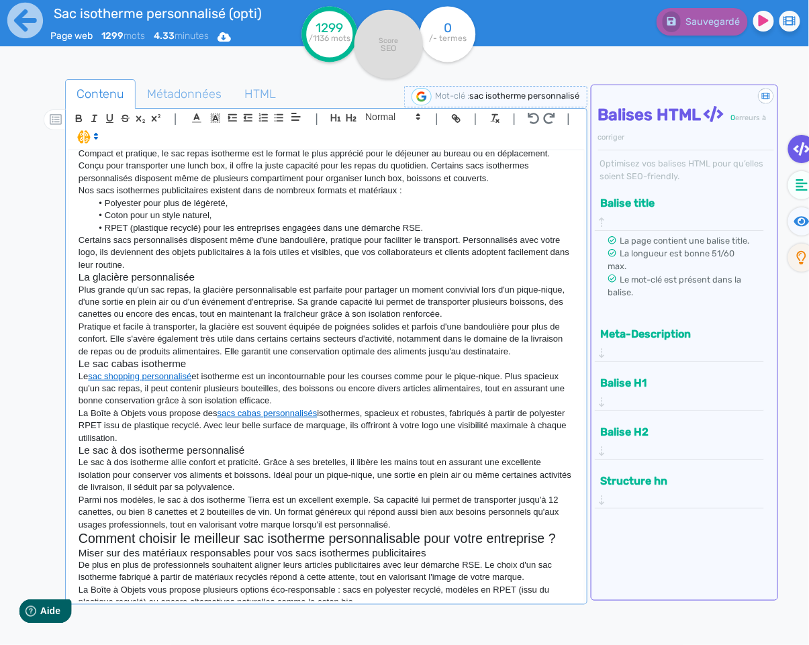
click at [405, 357] on p "Pratique et facile à transporter, la glacière est souvent équipée de poignées s…" at bounding box center [326, 339] width 495 height 37
click at [382, 387] on p "Le sac shopping personnalisé et isotherme est un incontournable pour les course…" at bounding box center [326, 388] width 495 height 37
click at [385, 384] on p "Le sac shopping personnalisé et isotherme est un incontournable pour les course…" at bounding box center [326, 388] width 495 height 37
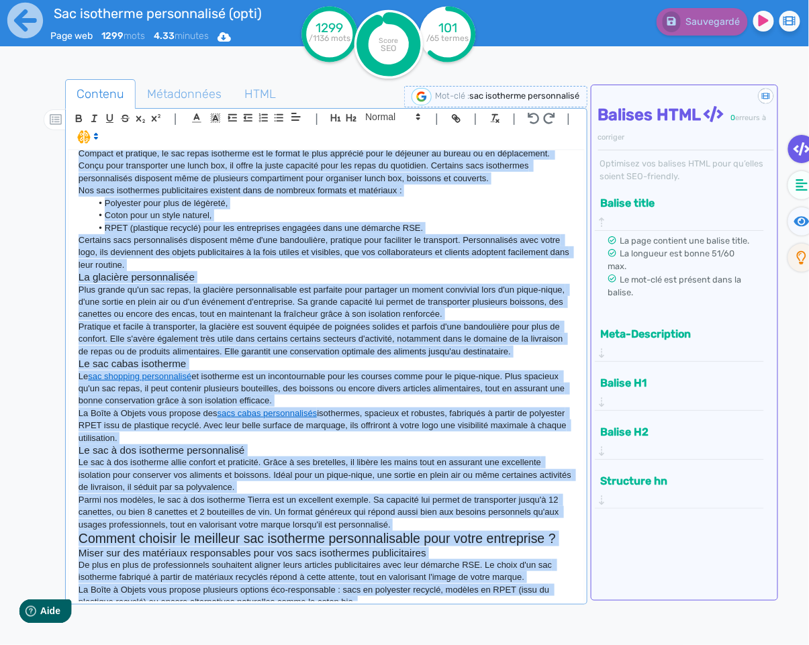
copy div "Sac isotherme personnalisé et glacière personnalisée Idéal pour emporter son re…"
click at [321, 330] on p "Pratique et facile à transporter, la glacière est souvent équipée de poignées s…" at bounding box center [326, 339] width 495 height 37
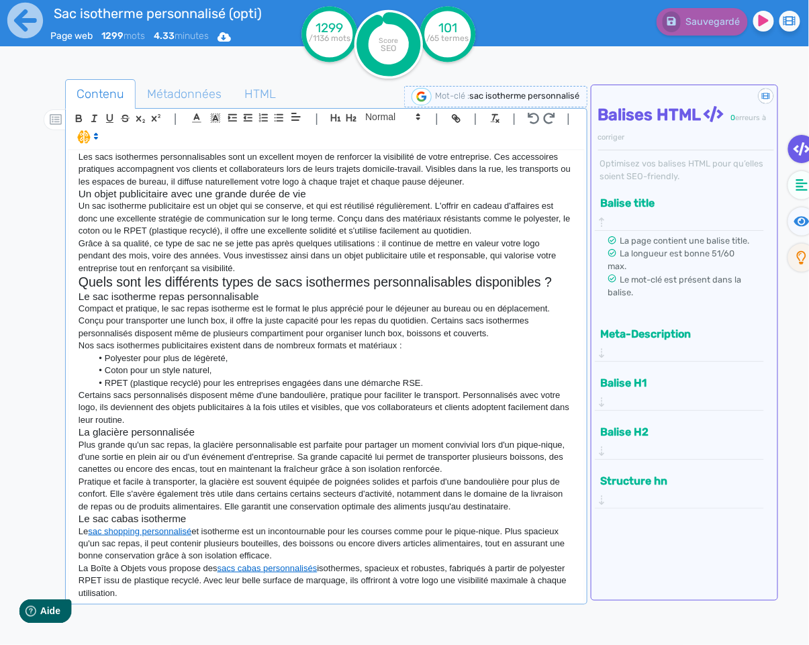
scroll to position [0, 0]
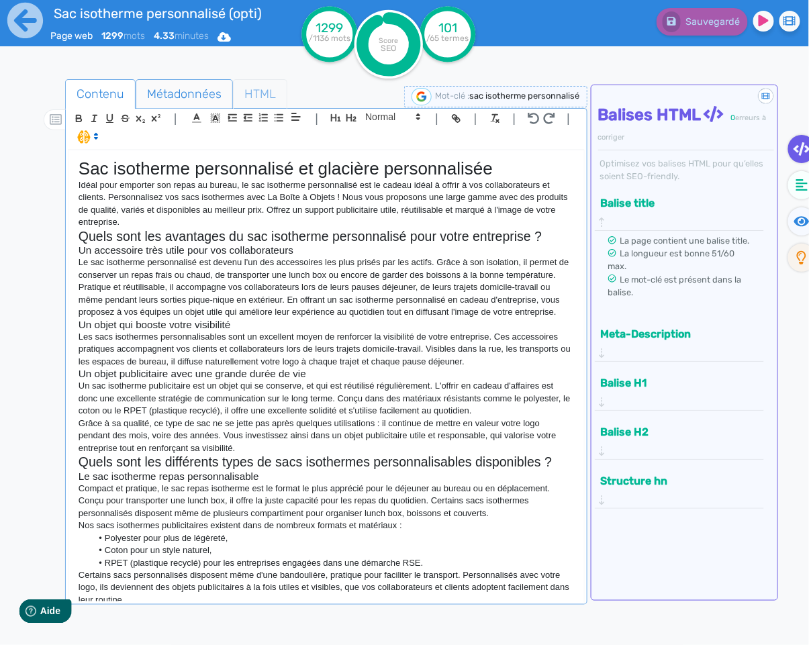
click at [244, 91] on span "HTML" at bounding box center [260, 94] width 53 height 36
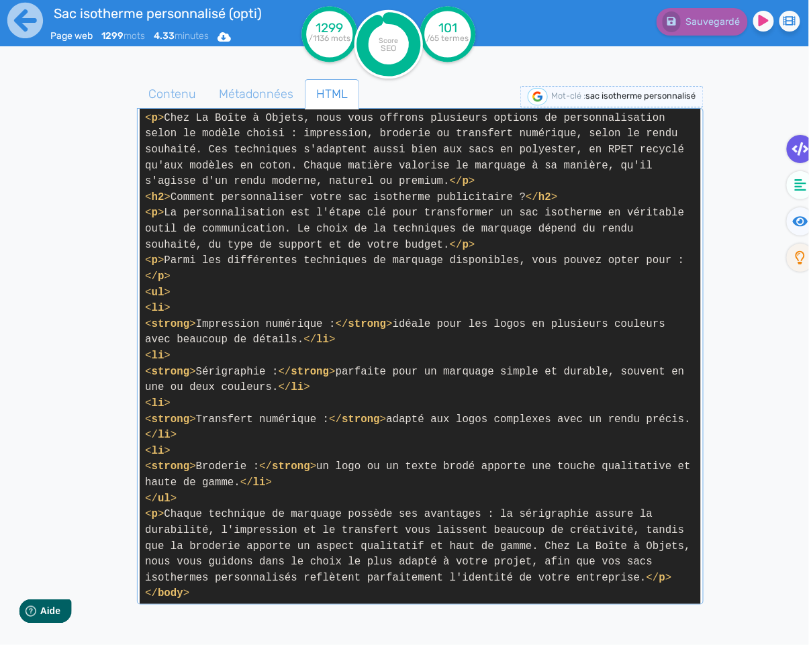
scroll to position [1936, 0]
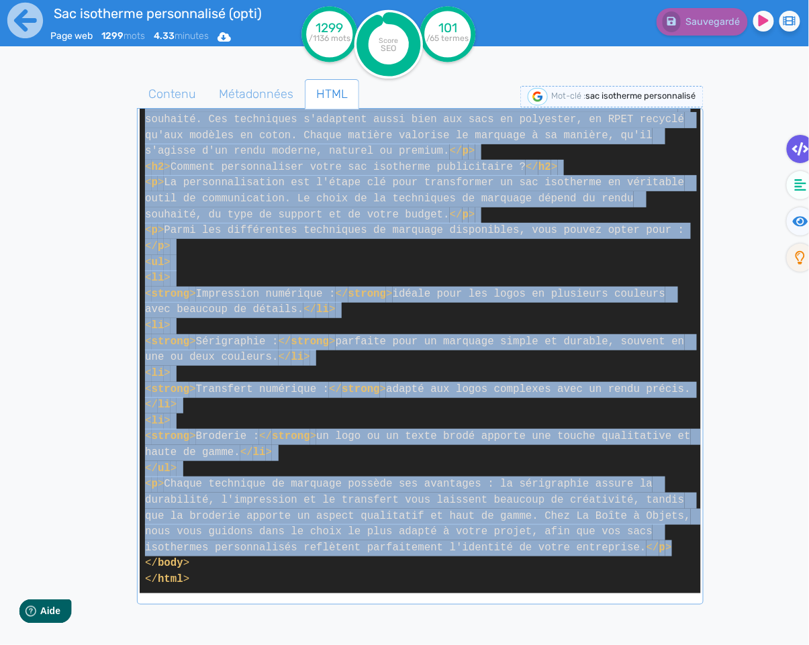
drag, startPoint x: 146, startPoint y: 263, endPoint x: 677, endPoint y: 544, distance: 600.7
copy span "< p > Idéal pour emporter son repas au bureau, le sac isotherme personnalisé es…"
click at [191, 98] on span "Contenu" at bounding box center [172, 94] width 69 height 36
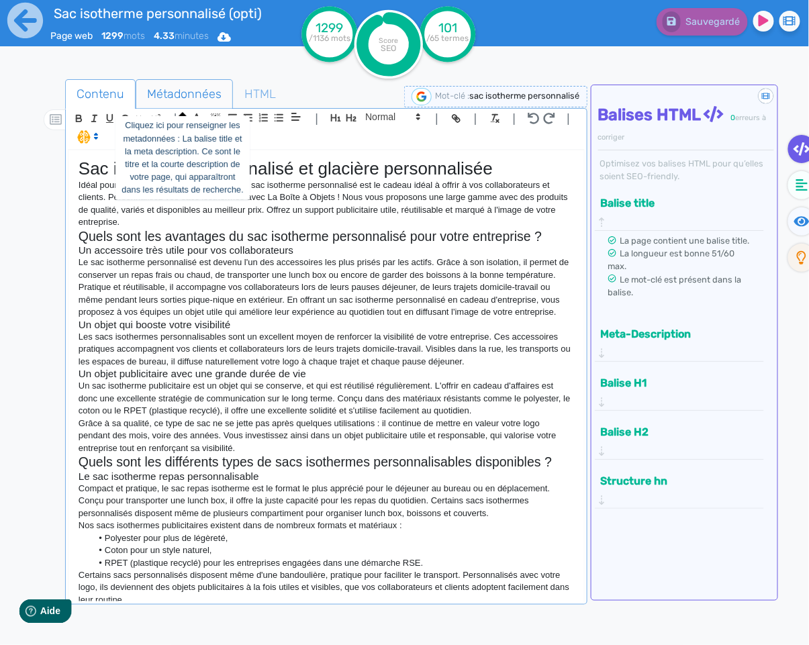
click at [198, 96] on span "Métadonnées" at bounding box center [184, 94] width 96 height 36
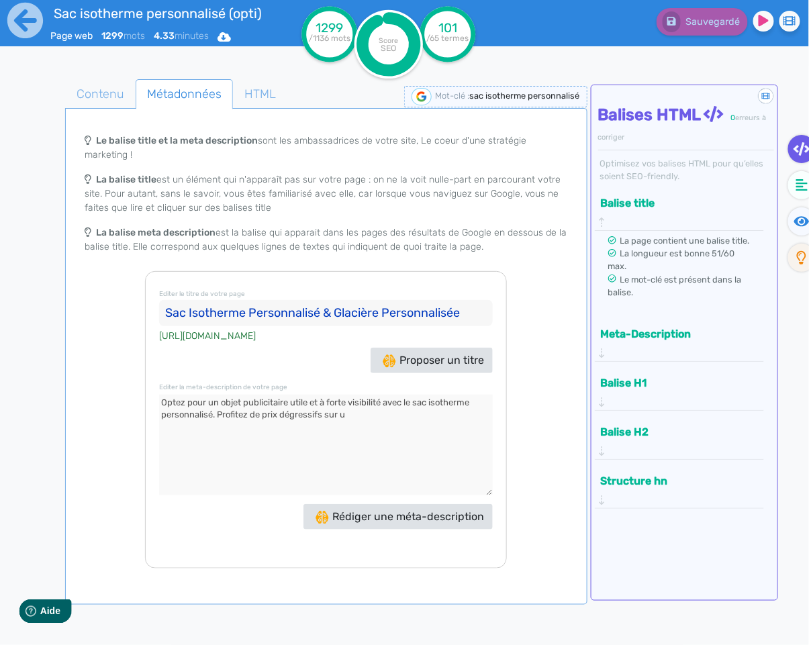
click at [463, 311] on input "Sac Isotherme Personnalisé & Glacière Personnalisée" at bounding box center [326, 313] width 334 height 27
click at [370, 420] on textarea at bounding box center [326, 445] width 334 height 101
type textarea "Optez pour un objet publicitaire utile et à forte visibilité avec le sac isothe…"
